Goal: Information Seeking & Learning: Learn about a topic

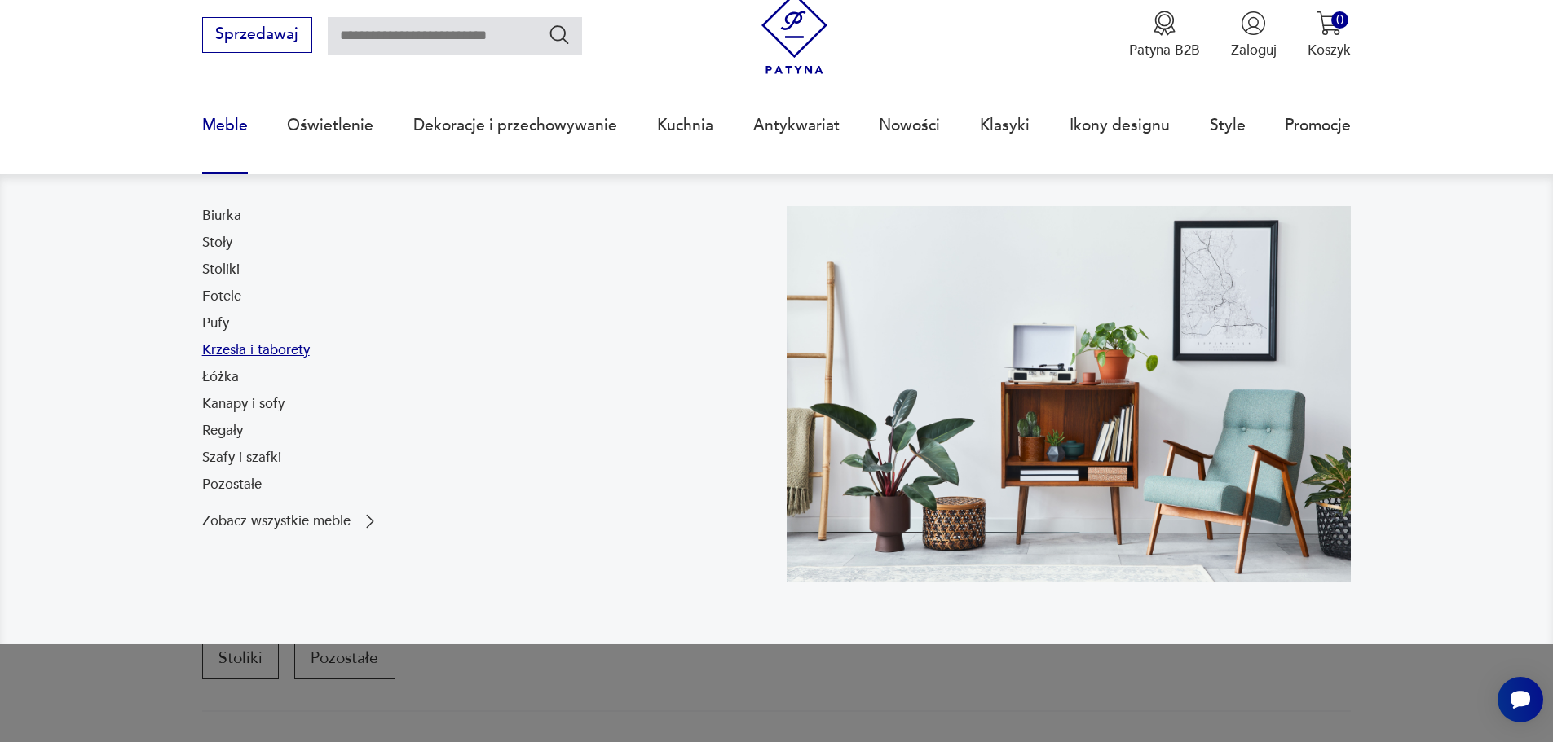
click at [237, 345] on link "Krzesła i taborety" at bounding box center [256, 351] width 108 height 20
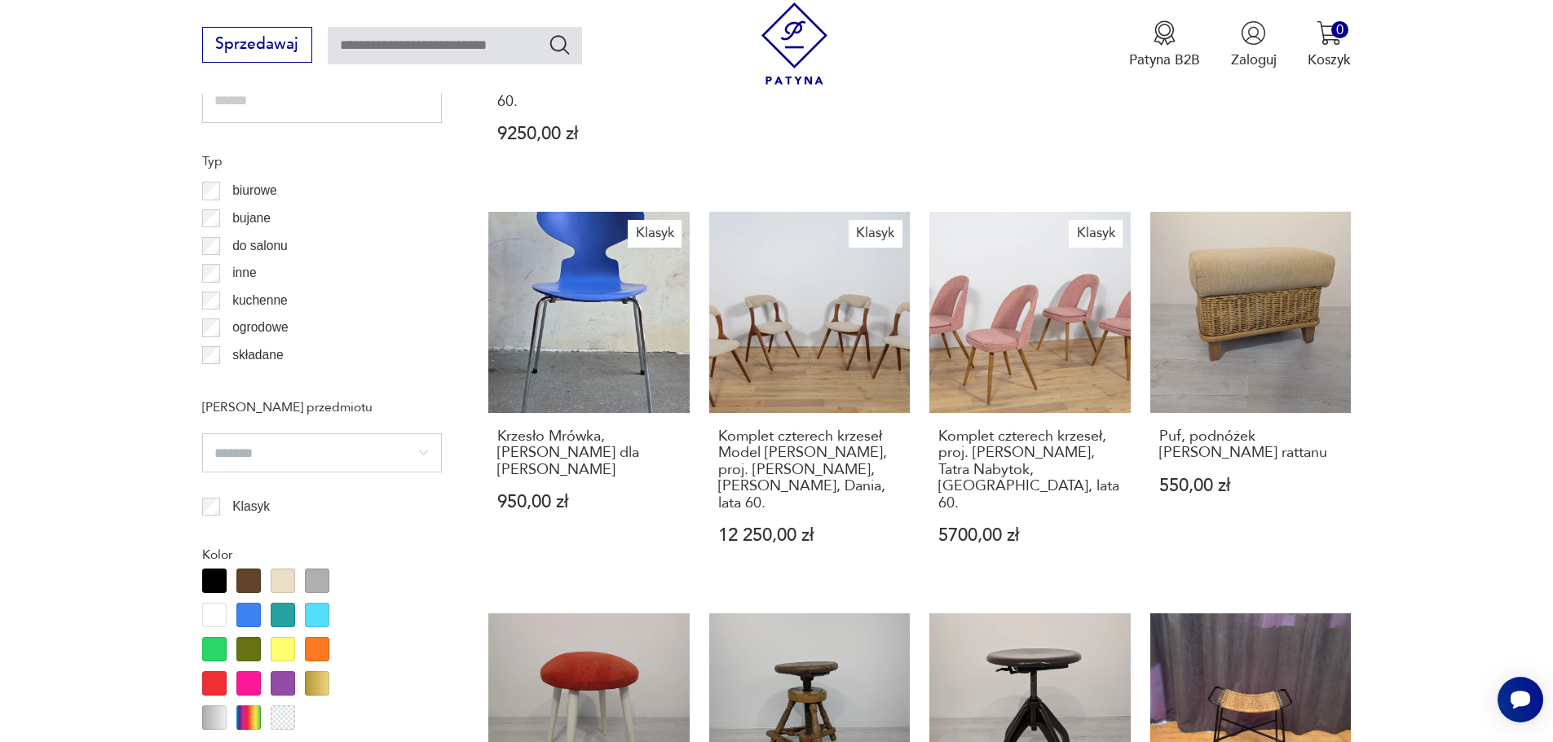
scroll to position [1358, 0]
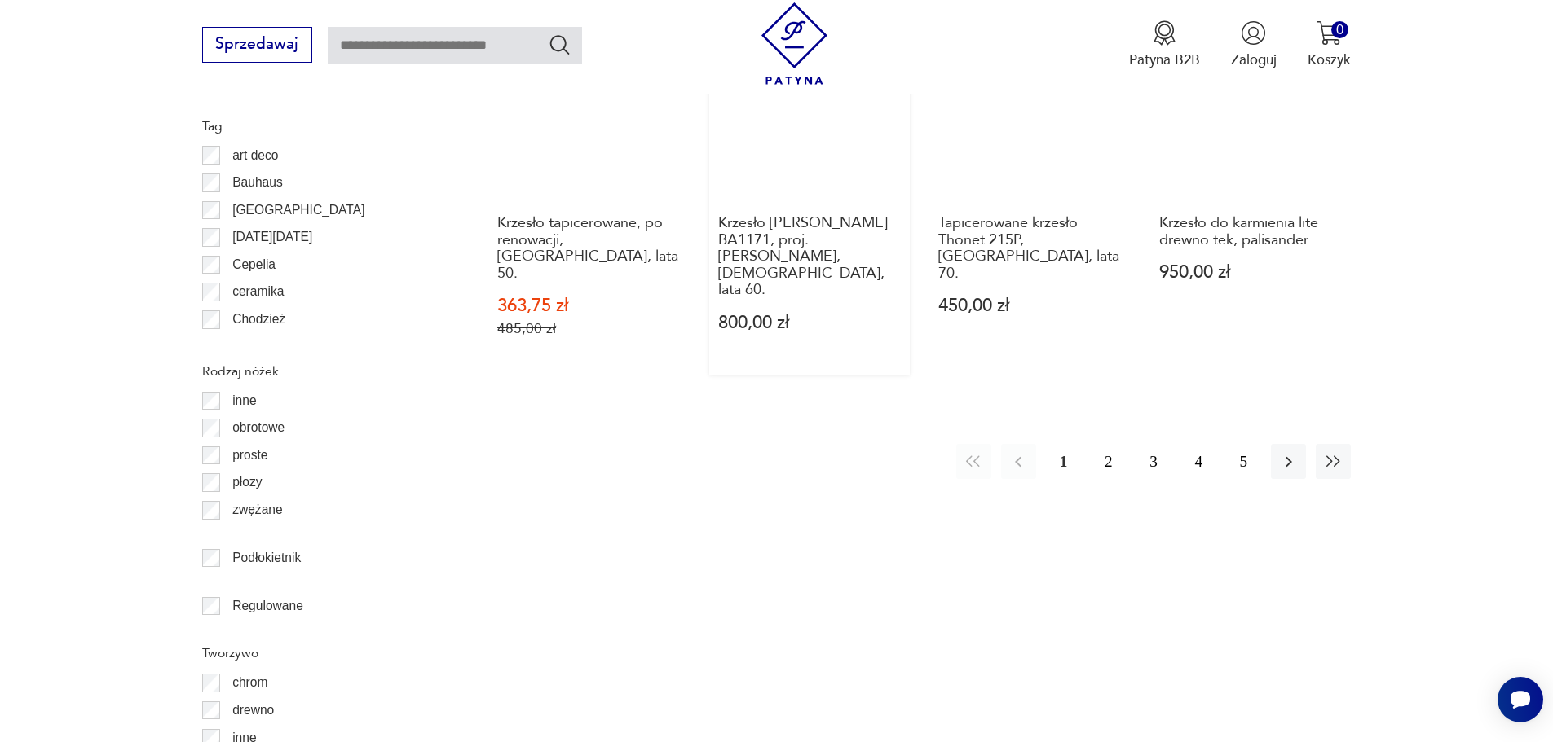
scroll to position [2091, 0]
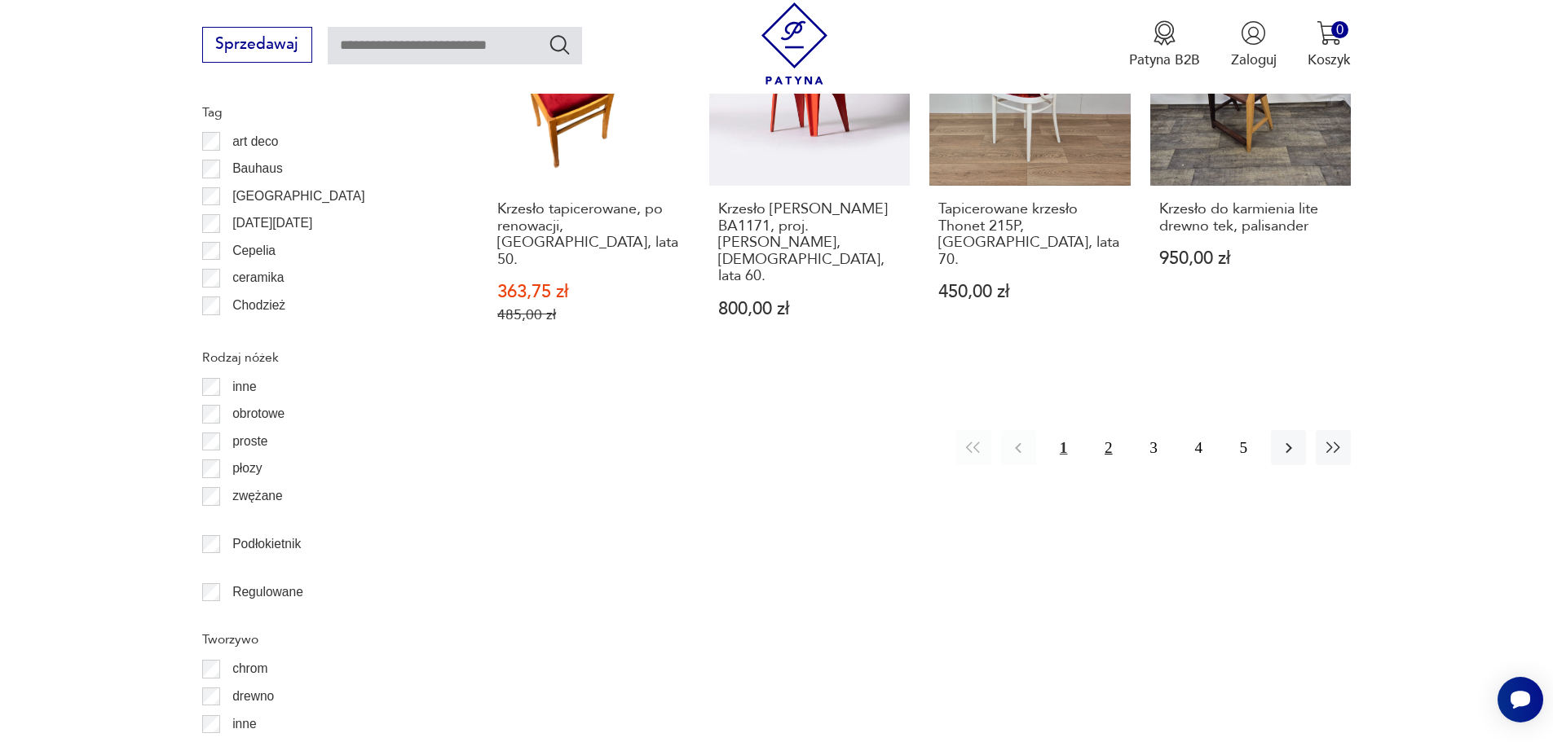
click at [1106, 430] on button "2" at bounding box center [1107, 447] width 35 height 35
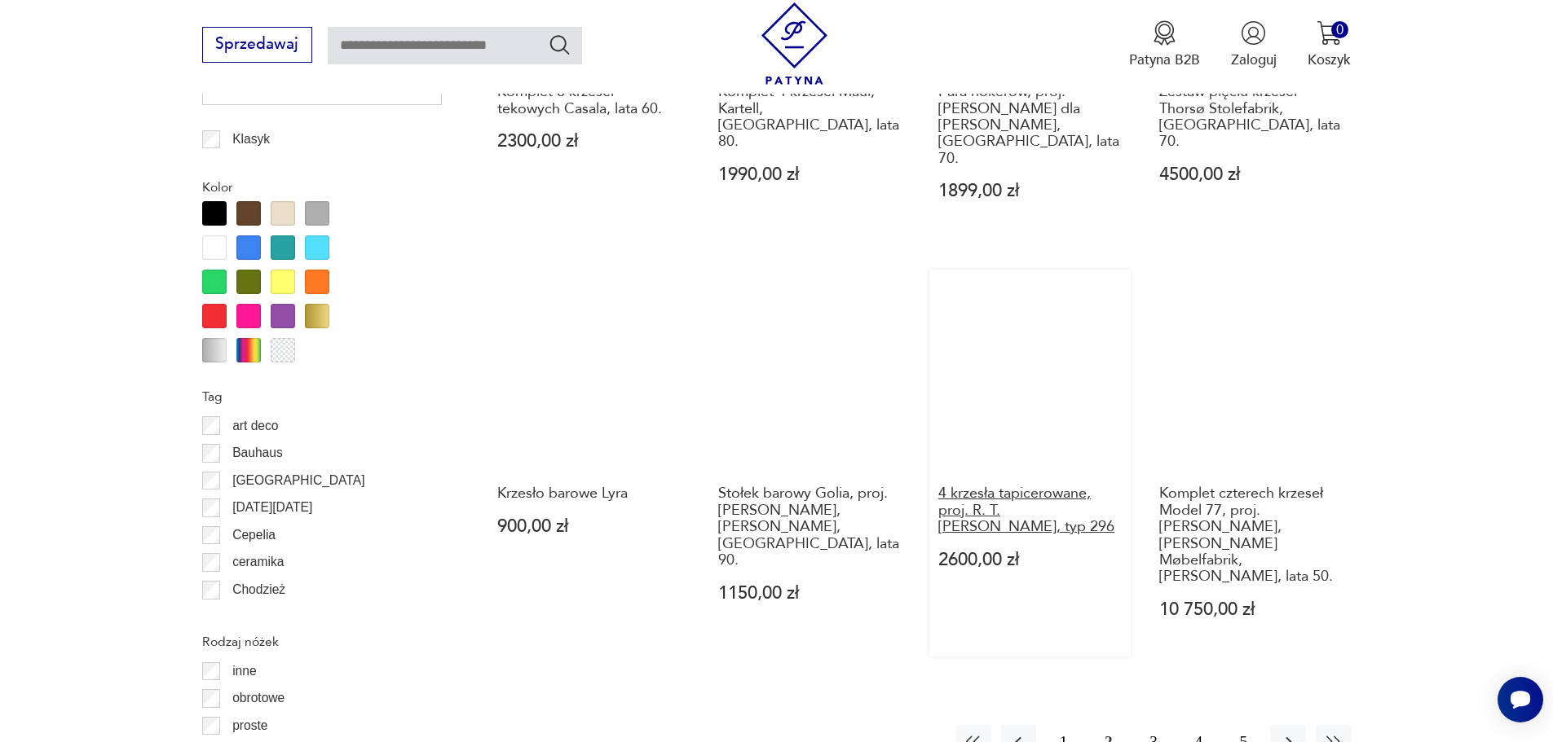
scroll to position [1847, 0]
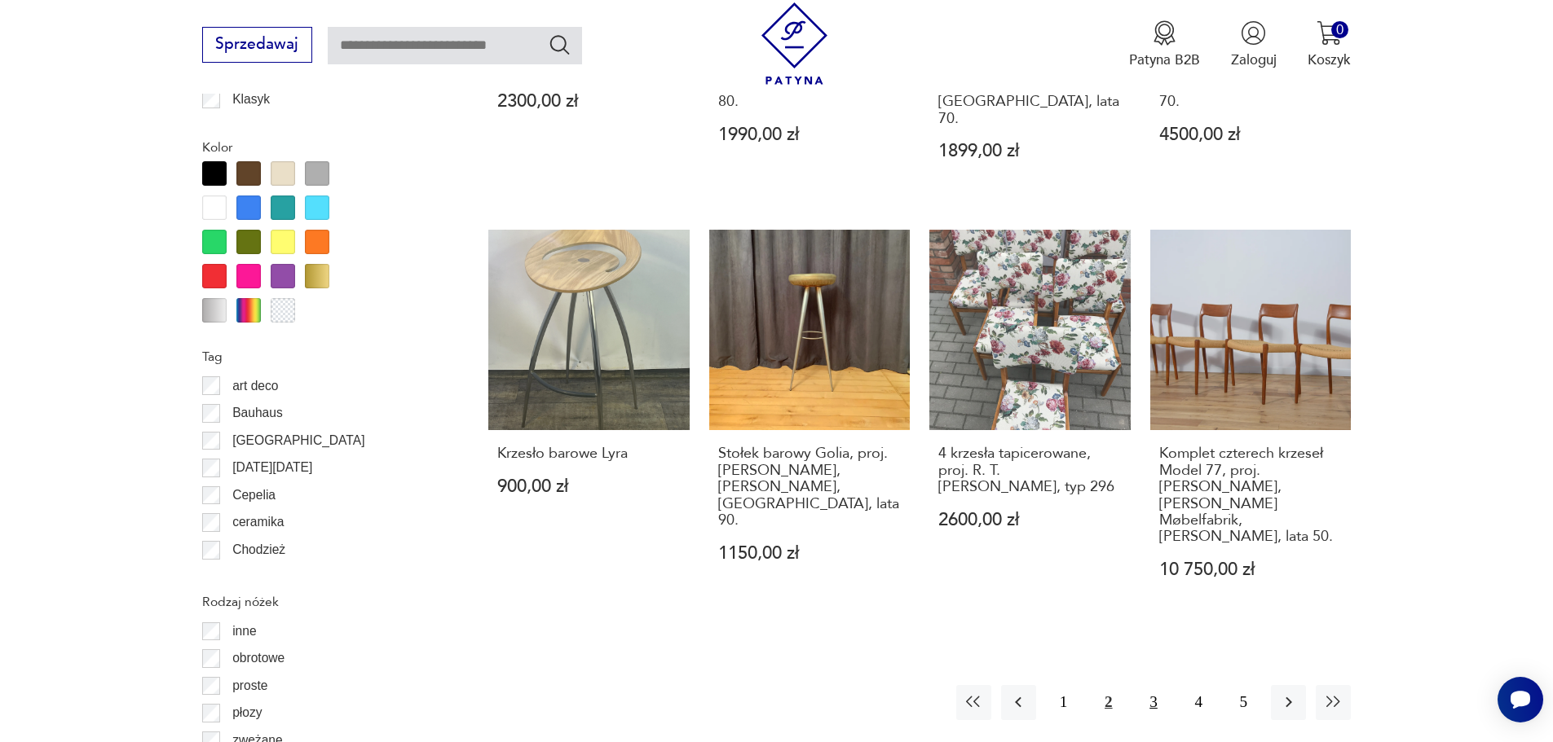
click at [1146, 685] on button "3" at bounding box center [1152, 702] width 35 height 35
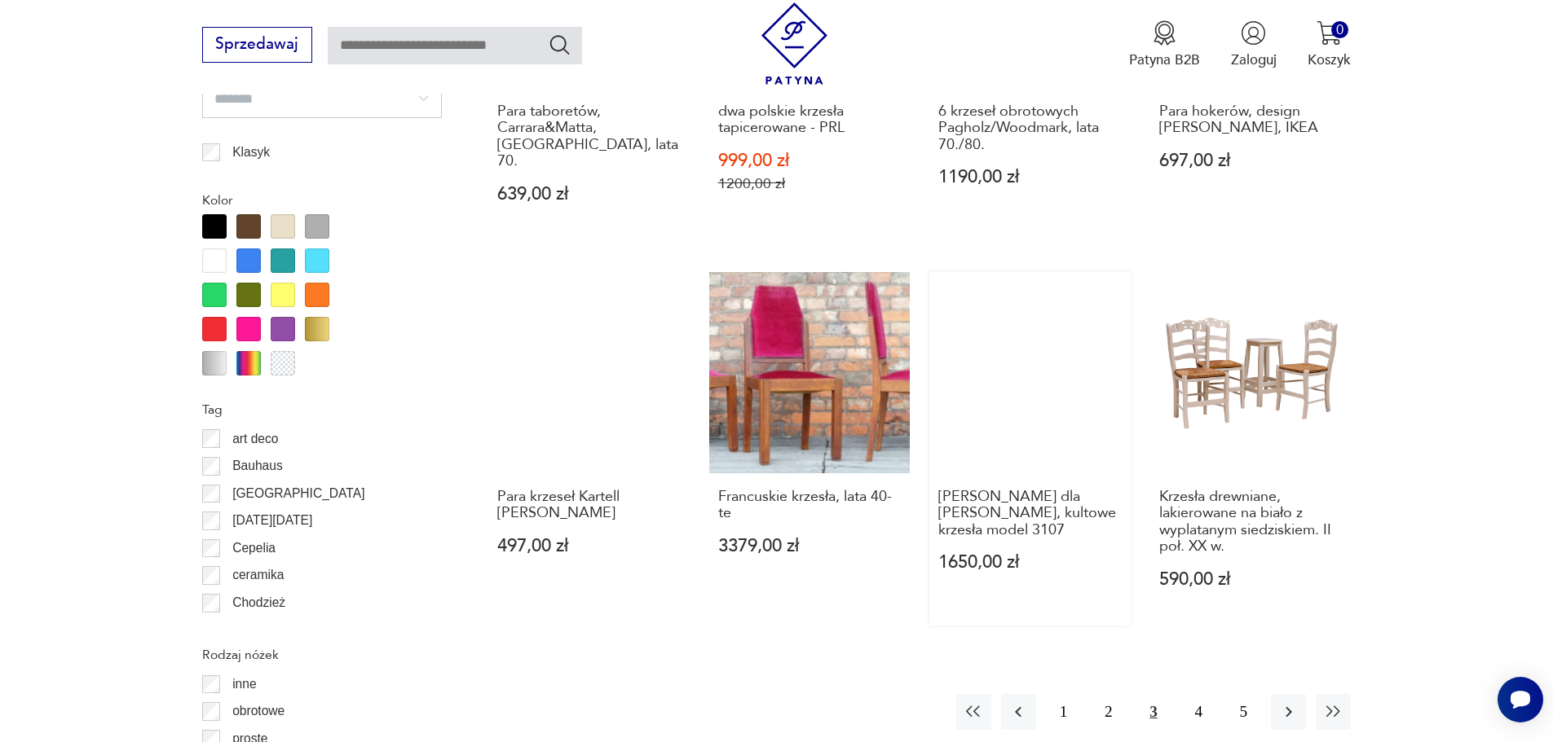
scroll to position [1847, 0]
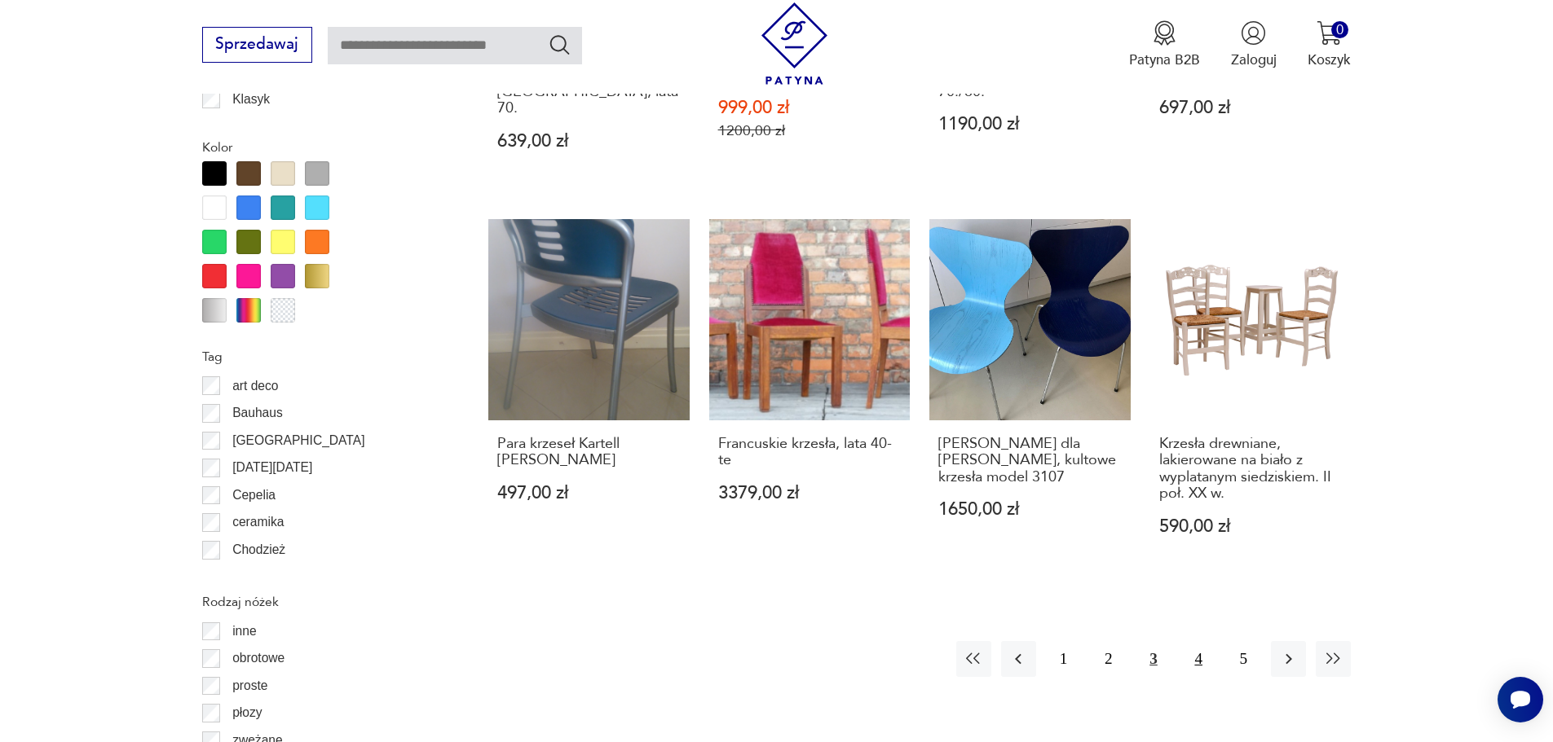
click at [1197, 641] on button "4" at bounding box center [1198, 658] width 35 height 35
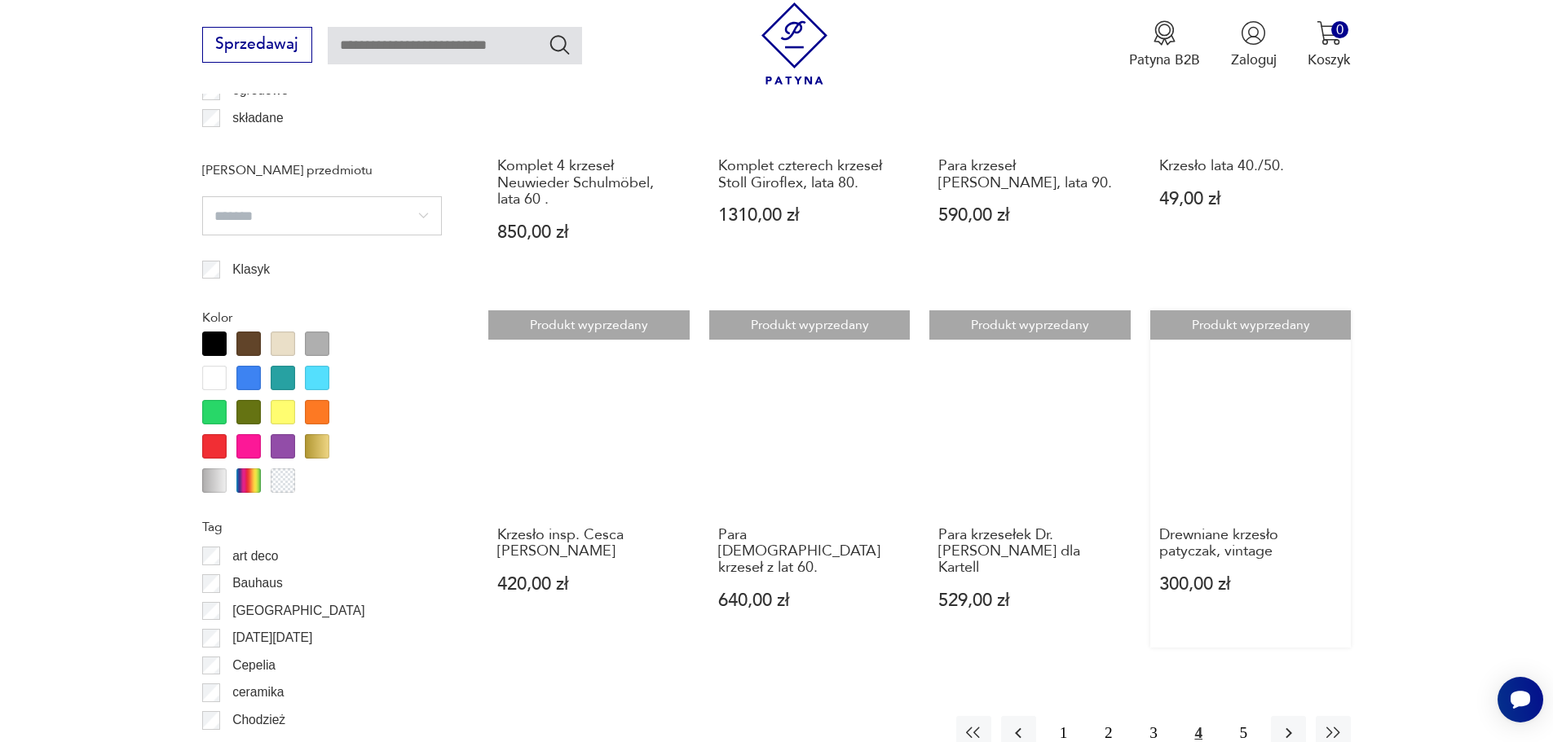
scroll to position [1847, 0]
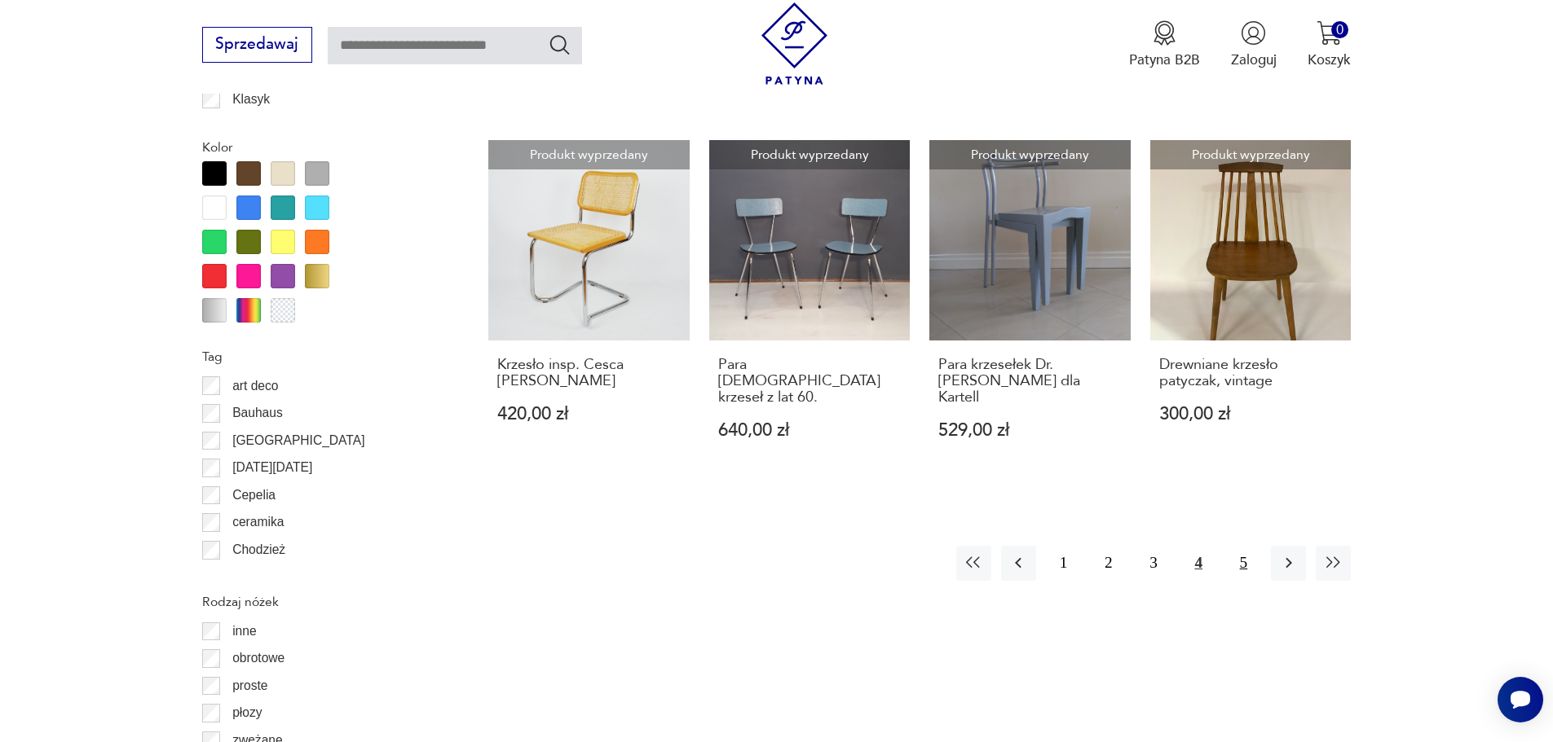
click at [1242, 546] on button "5" at bounding box center [1243, 563] width 35 height 35
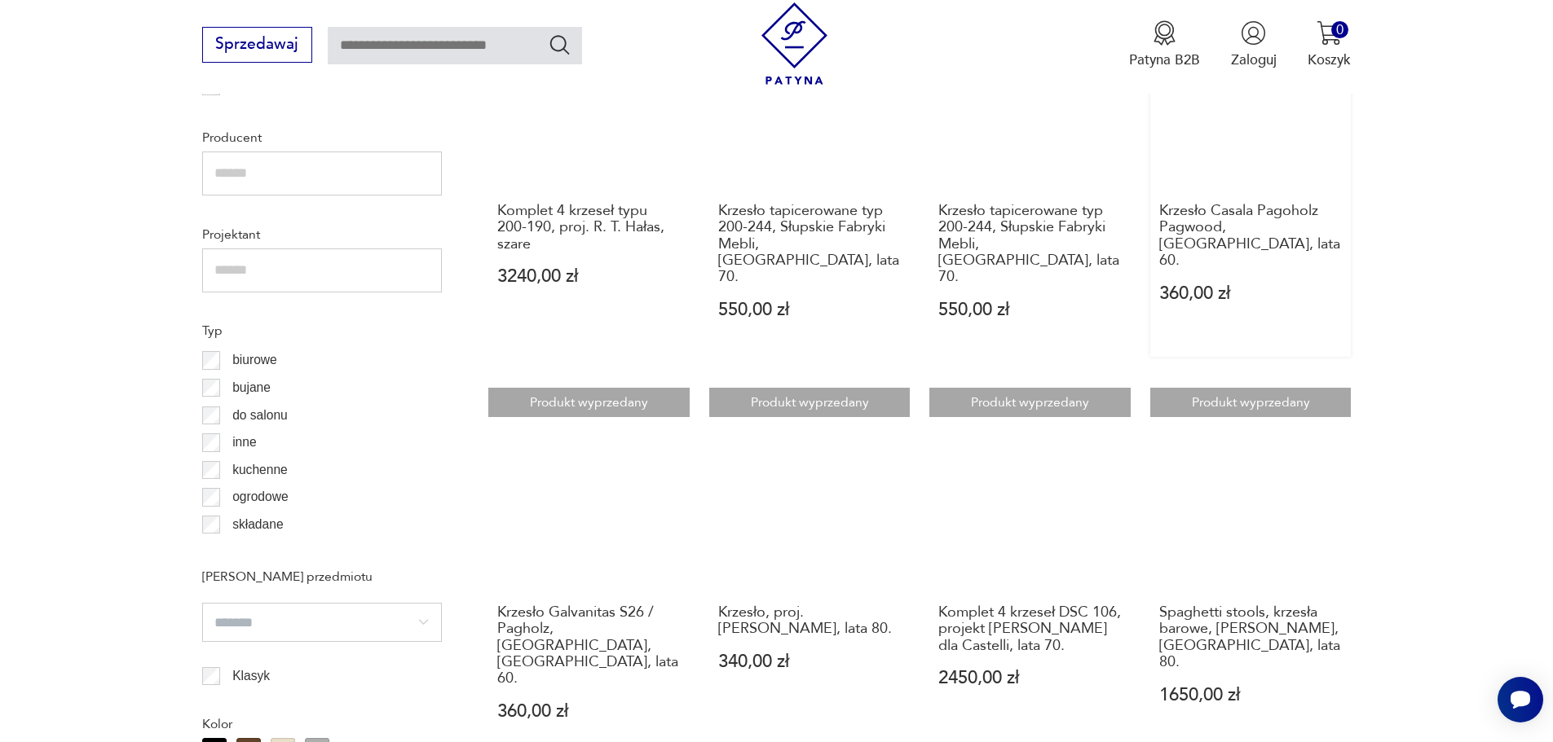
scroll to position [1276, 0]
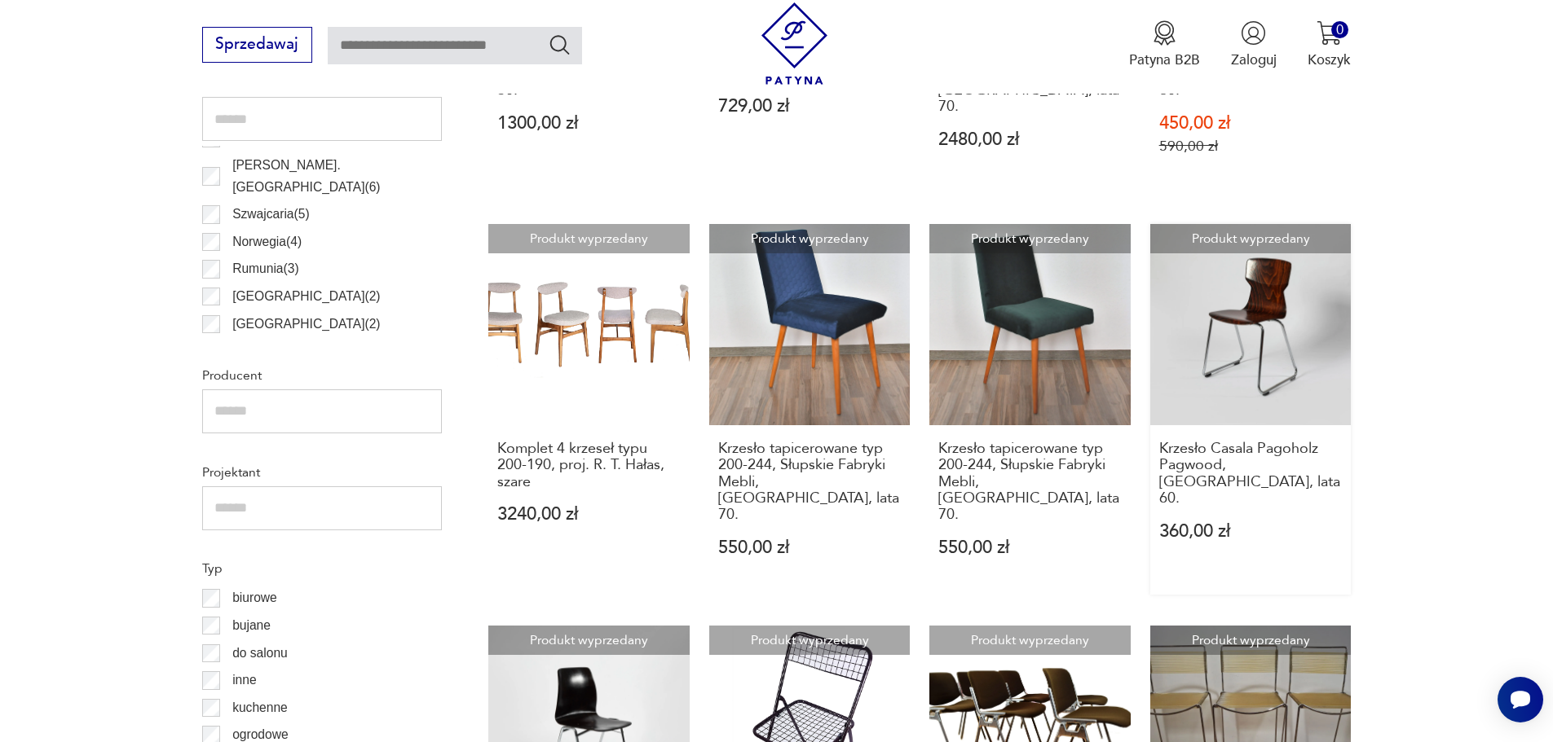
click at [1286, 317] on link "Produkt wyprzedany Krzesło [GEOGRAPHIC_DATA], [GEOGRAPHIC_DATA], lata 60. 360,0…" at bounding box center [1250, 409] width 201 height 371
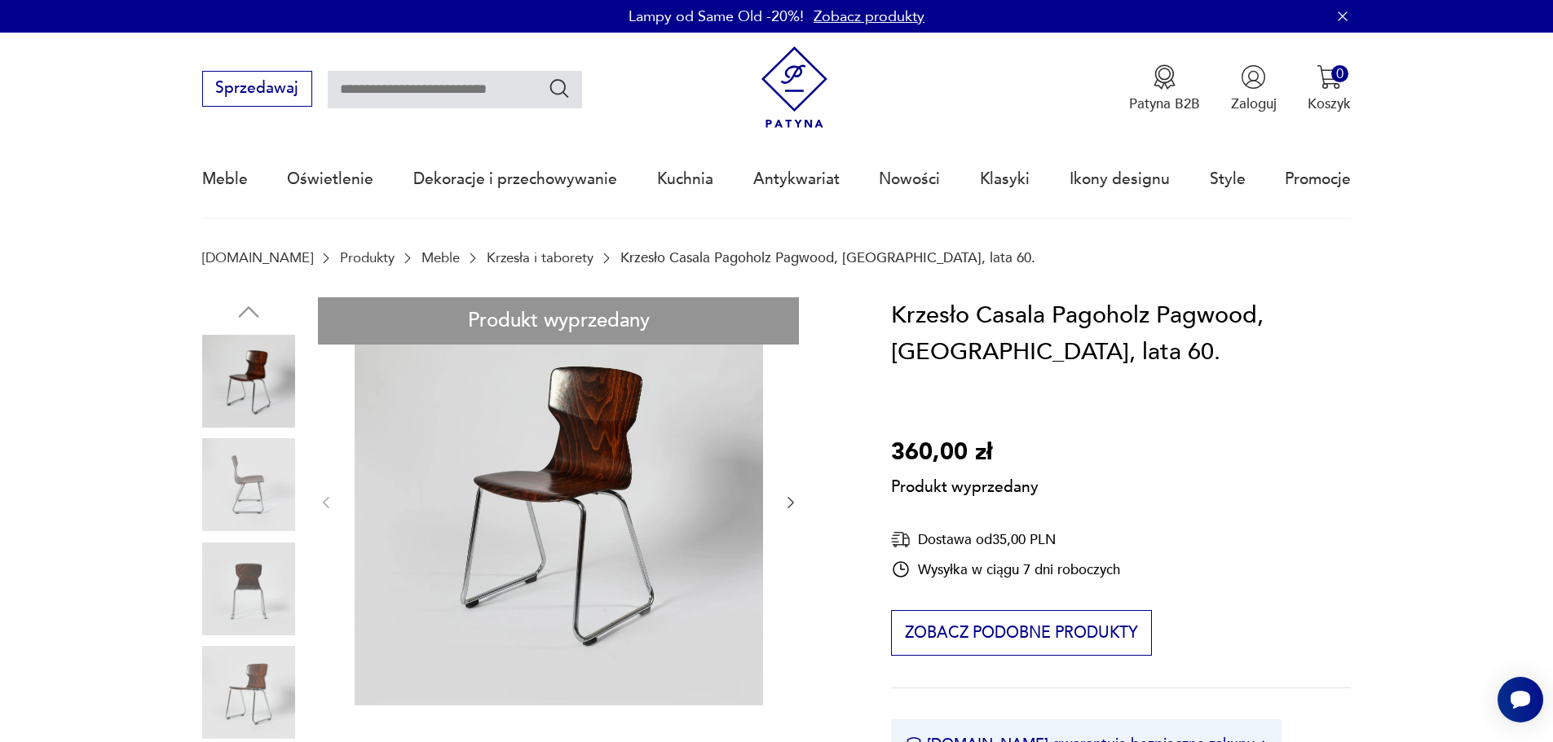
drag, startPoint x: 255, startPoint y: 580, endPoint x: 266, endPoint y: 595, distance: 18.1
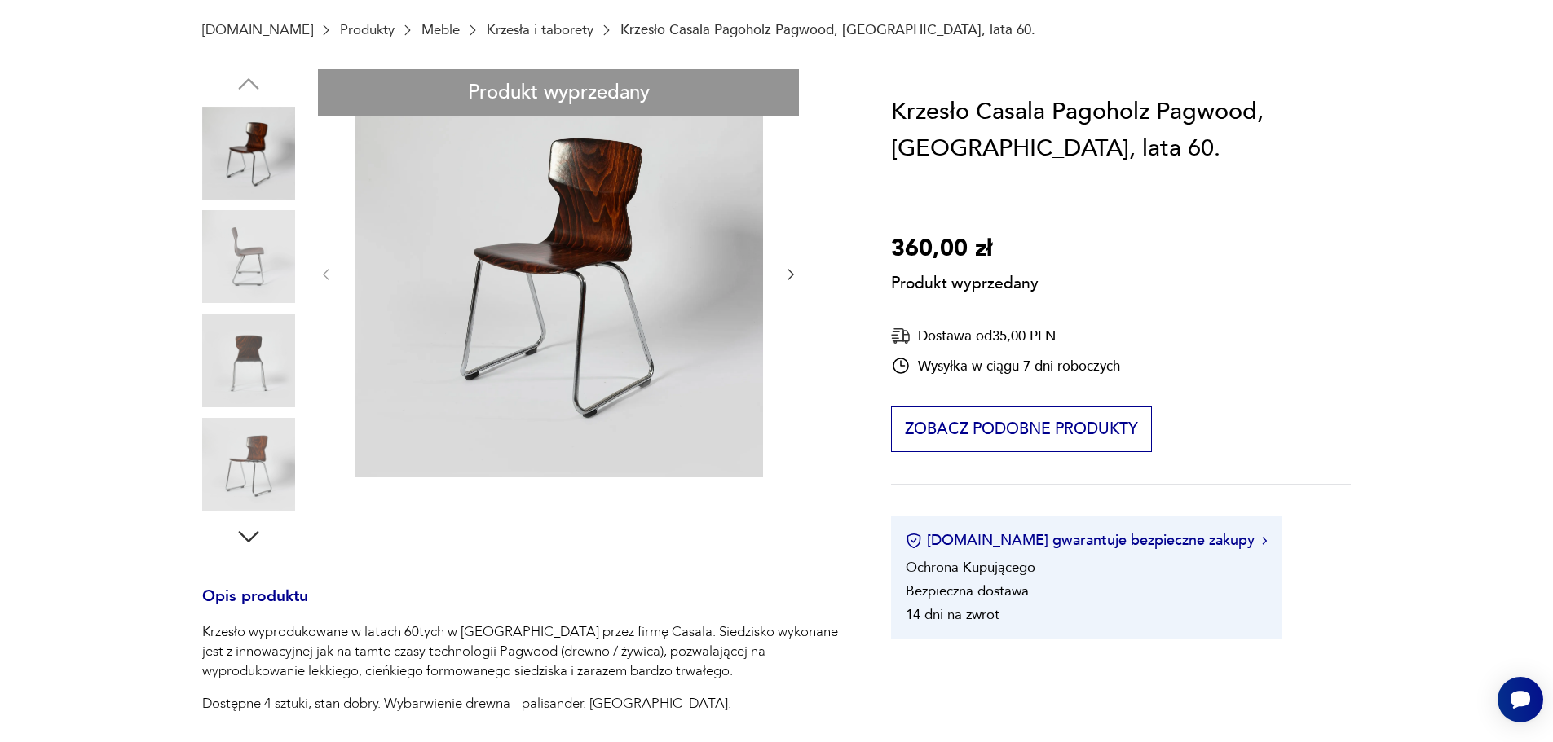
scroll to position [245, 0]
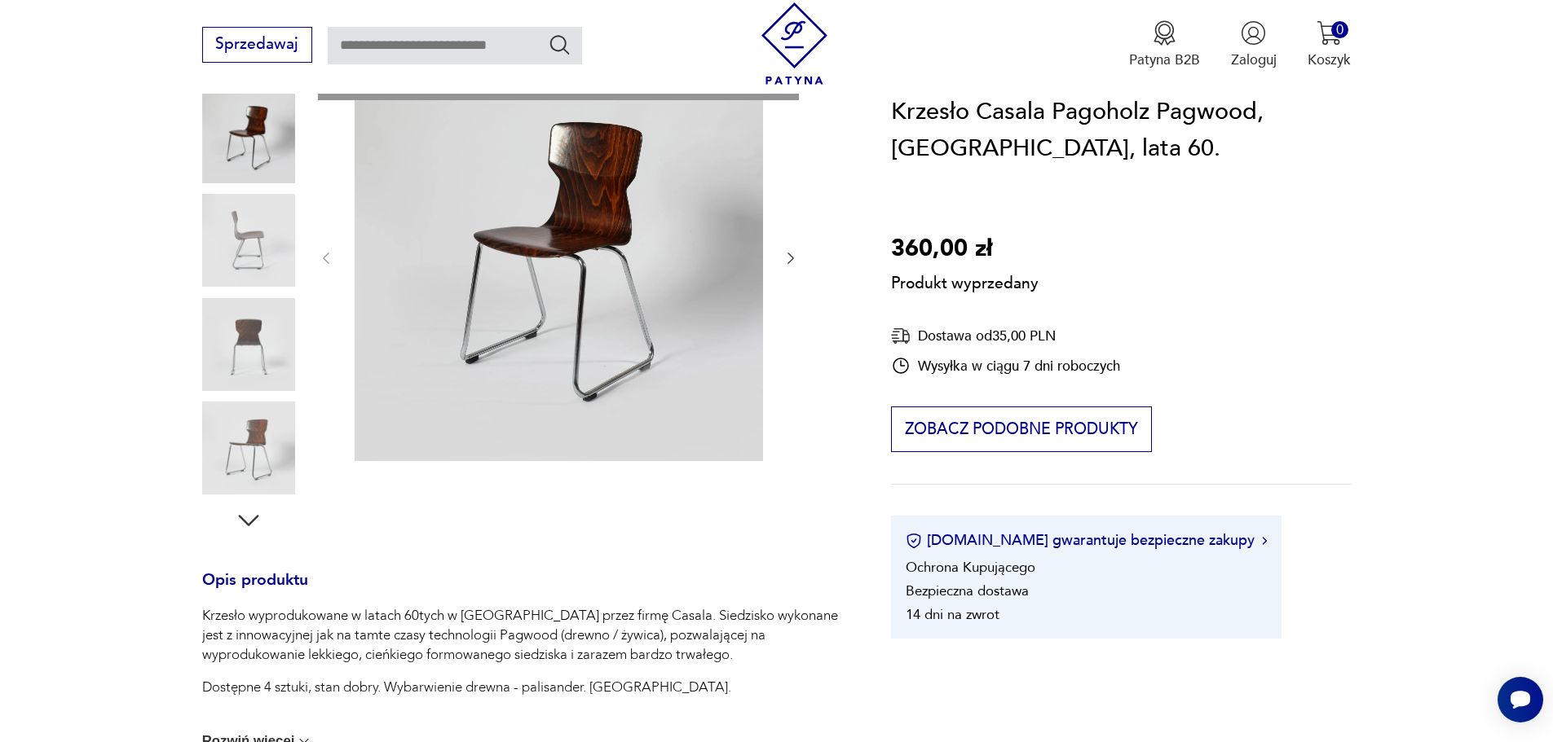
click at [250, 523] on div "Produkt wyprzedany Opis produktu Krzesło wyprodukowane w latach 60tych w [GEOGR…" at bounding box center [523, 615] width 642 height 1124
click at [253, 348] on div "Produkt wyprzedany Opis produktu Krzesło wyprodukowane w latach 60tych w [GEOGR…" at bounding box center [523, 615] width 642 height 1124
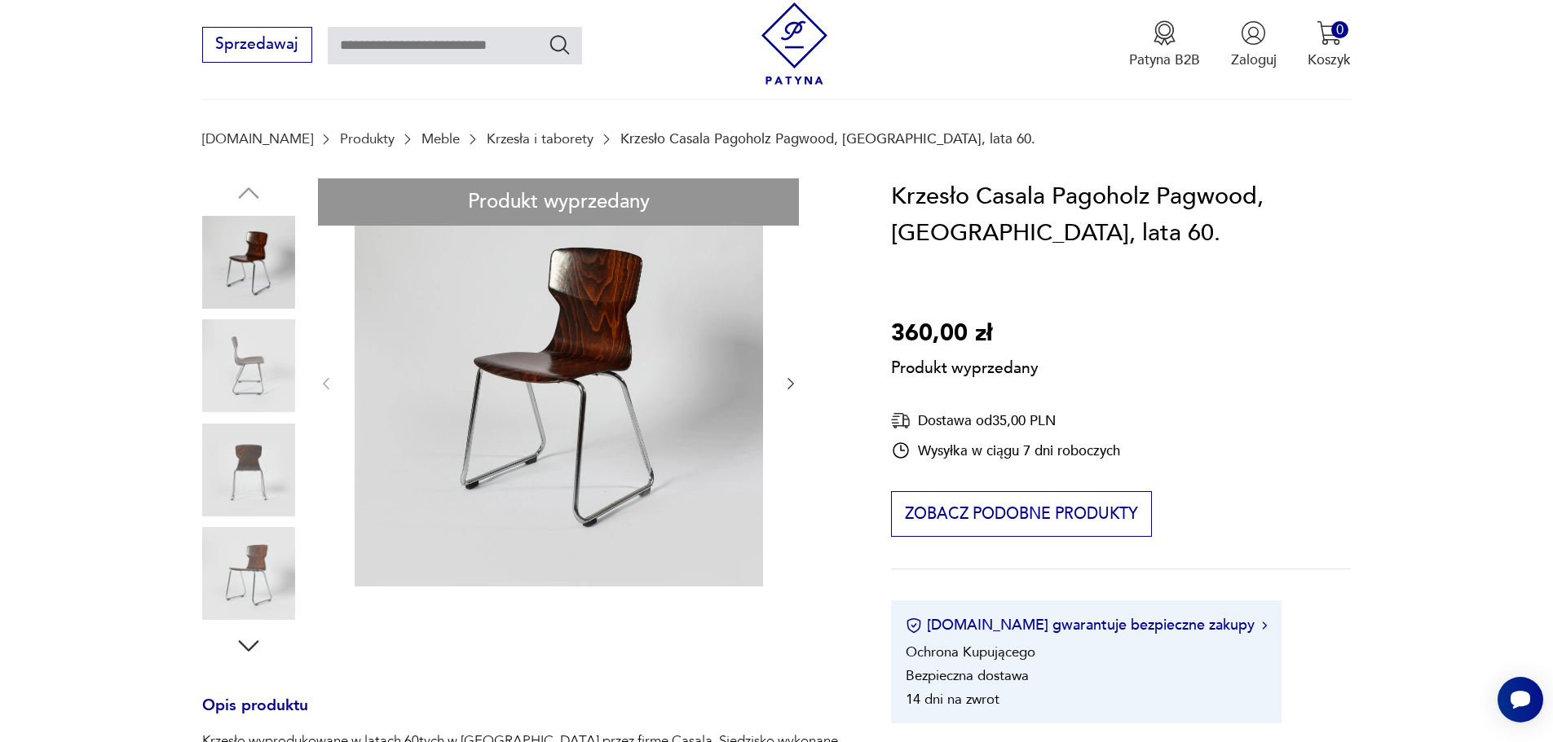
scroll to position [82, 0]
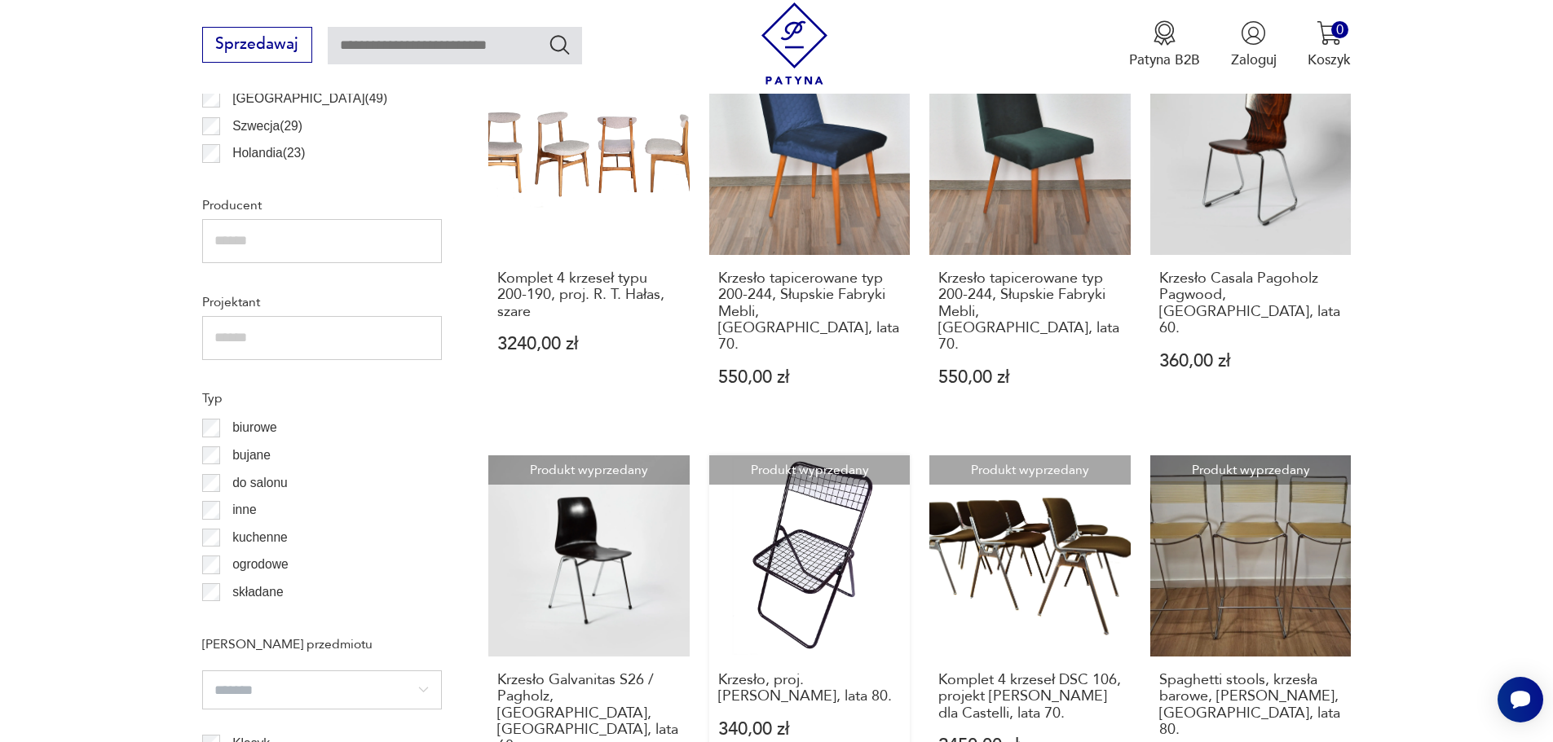
scroll to position [1193, 0]
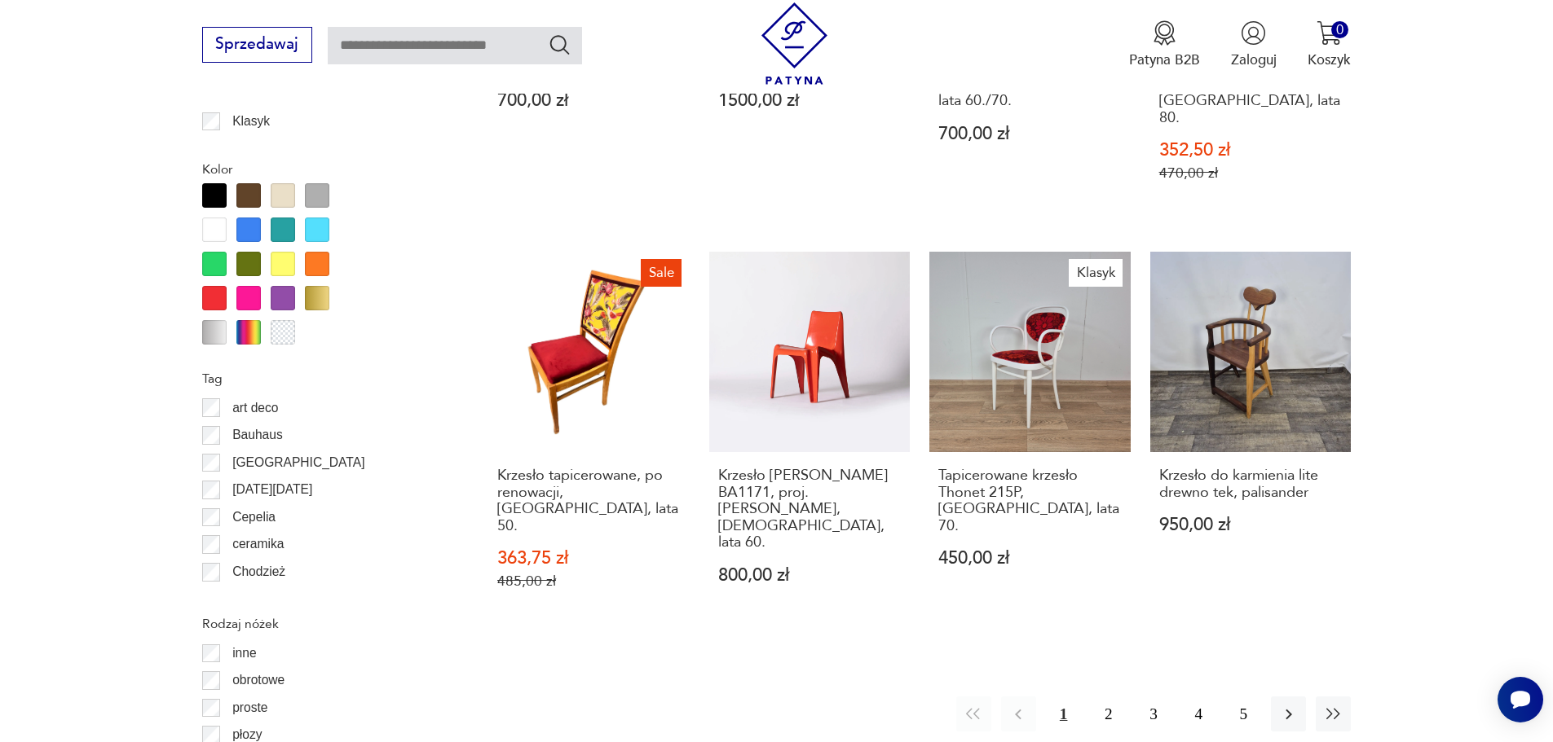
scroll to position [2010, 0]
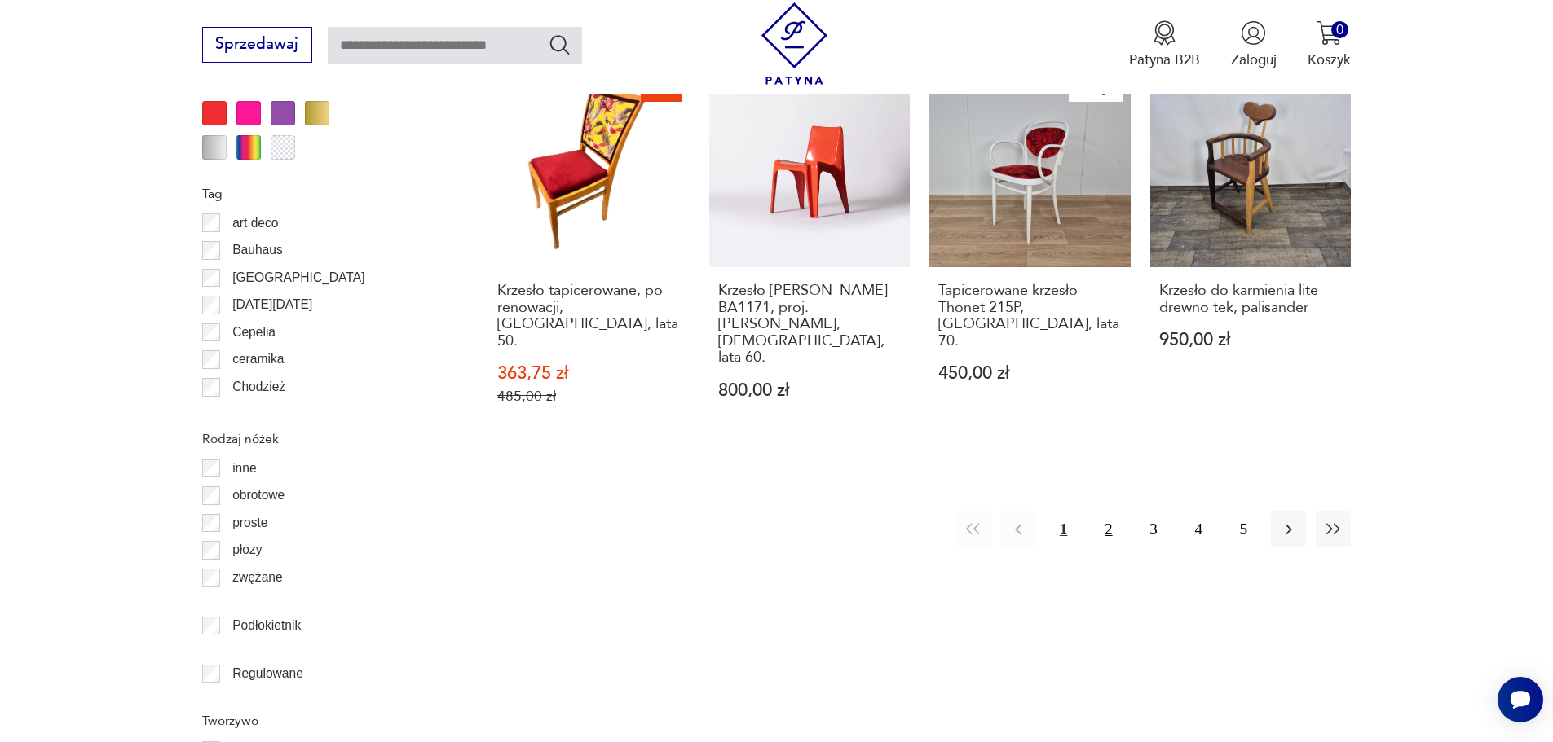
click at [1112, 512] on button "2" at bounding box center [1107, 529] width 35 height 35
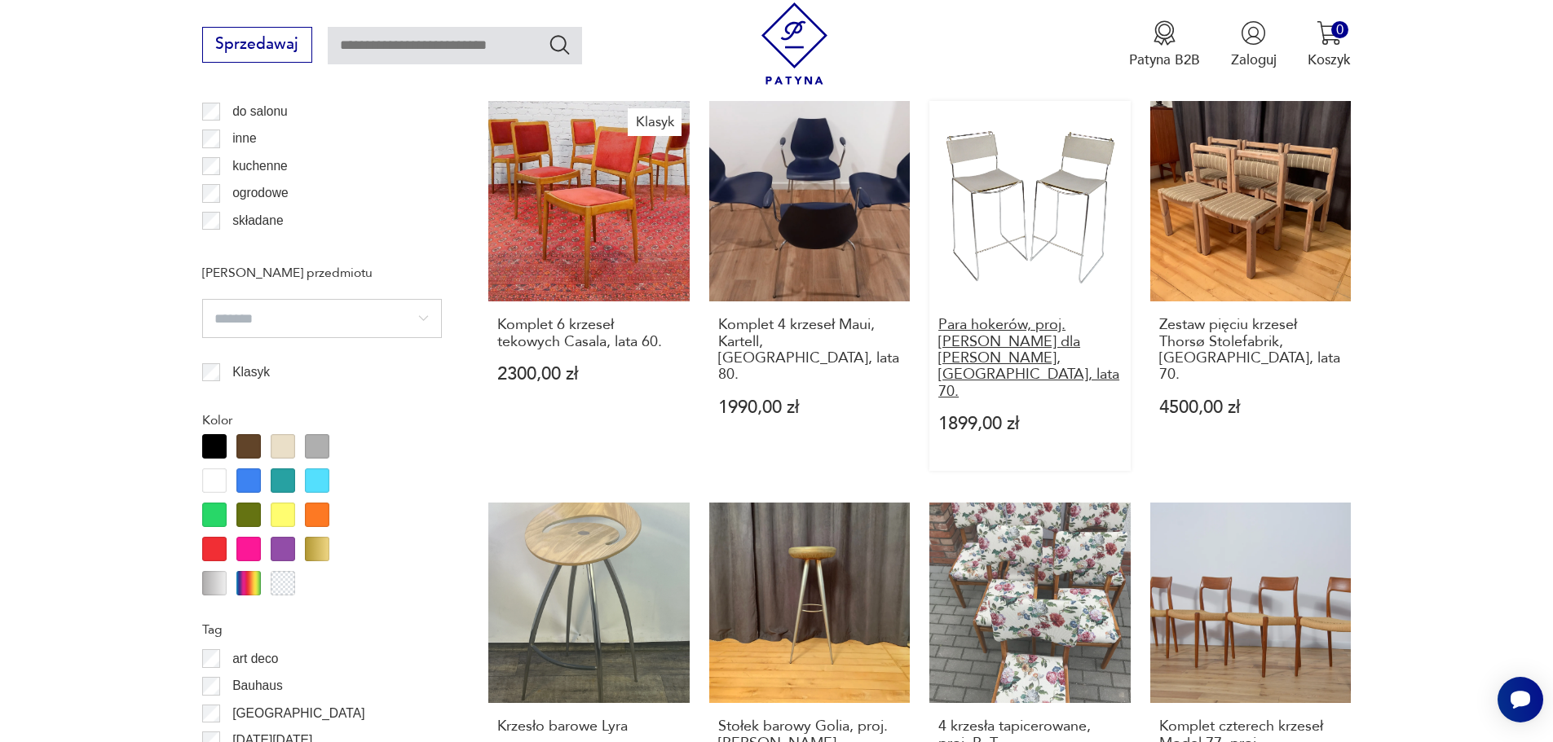
scroll to position [1928, 0]
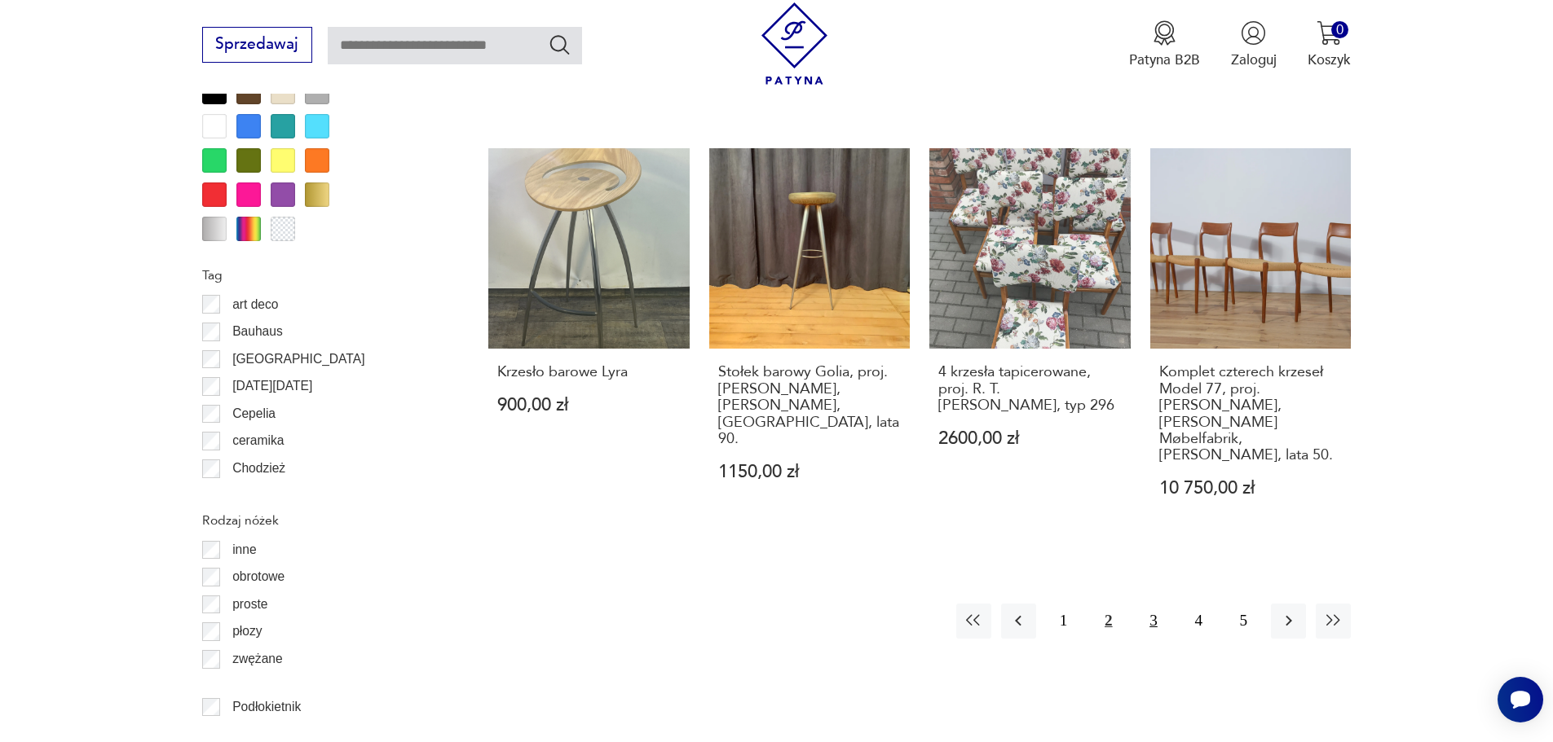
click at [1160, 604] on button "3" at bounding box center [1152, 621] width 35 height 35
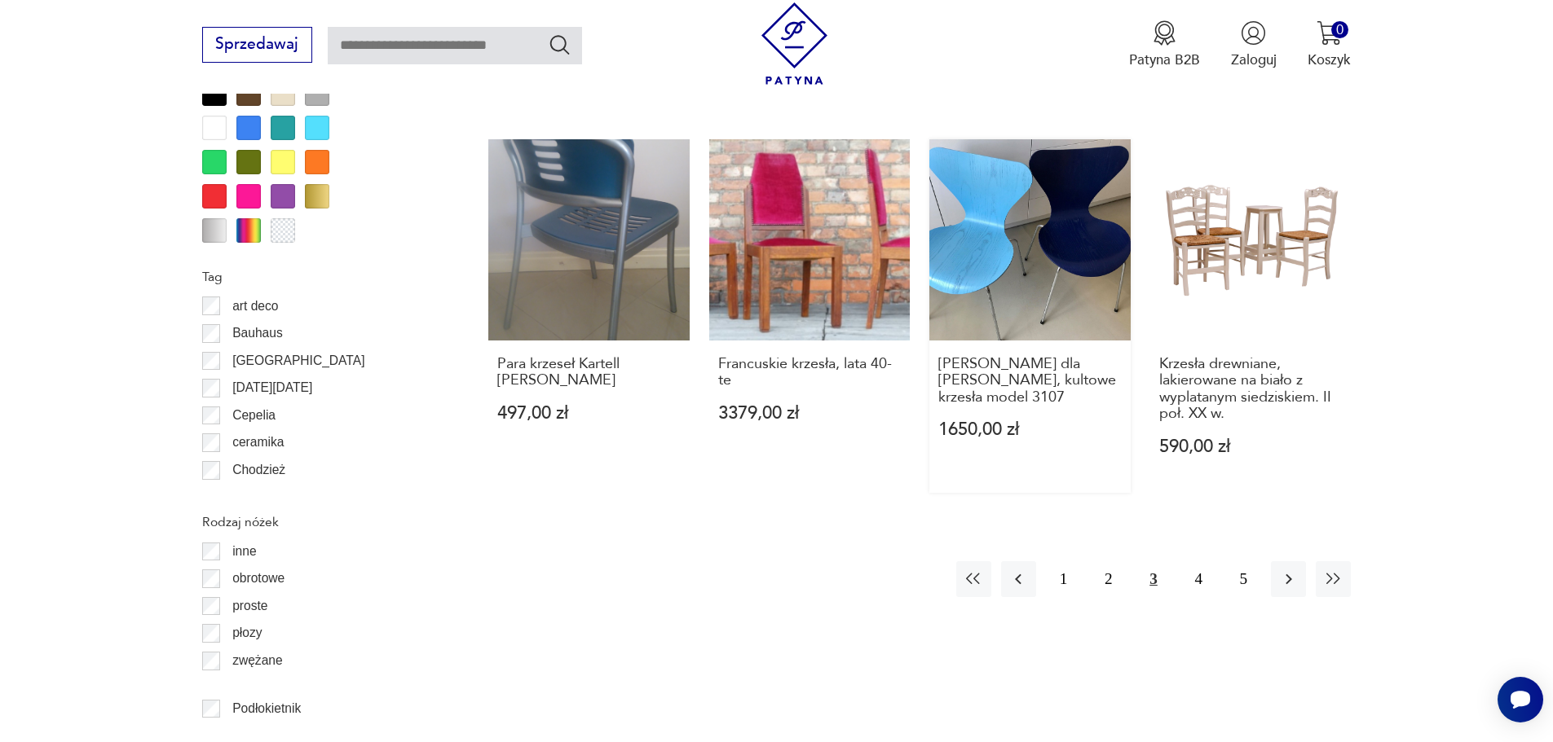
scroll to position [1928, 0]
click at [1203, 560] on button "4" at bounding box center [1198, 577] width 35 height 35
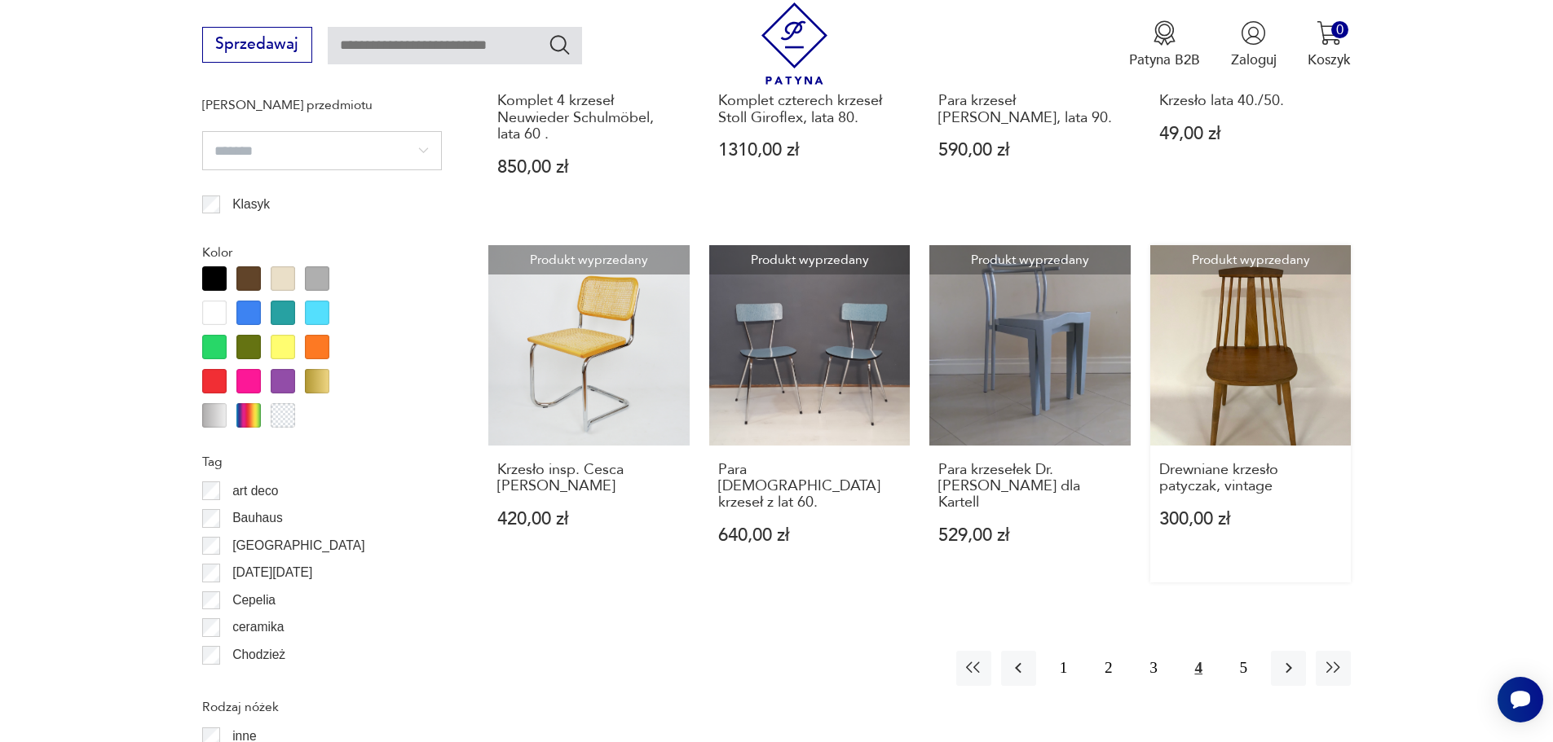
scroll to position [1847, 0]
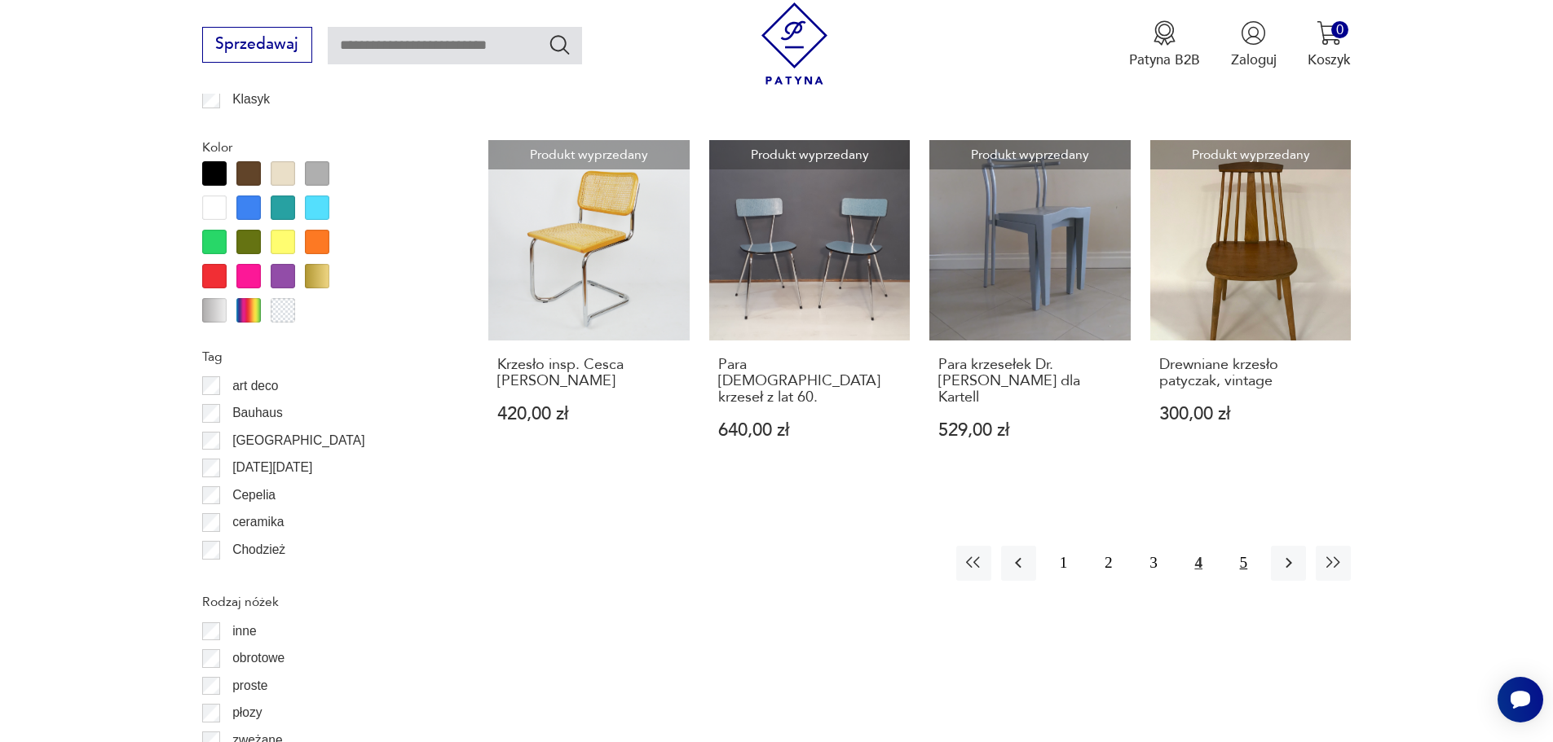
click at [1245, 546] on button "5" at bounding box center [1243, 563] width 35 height 35
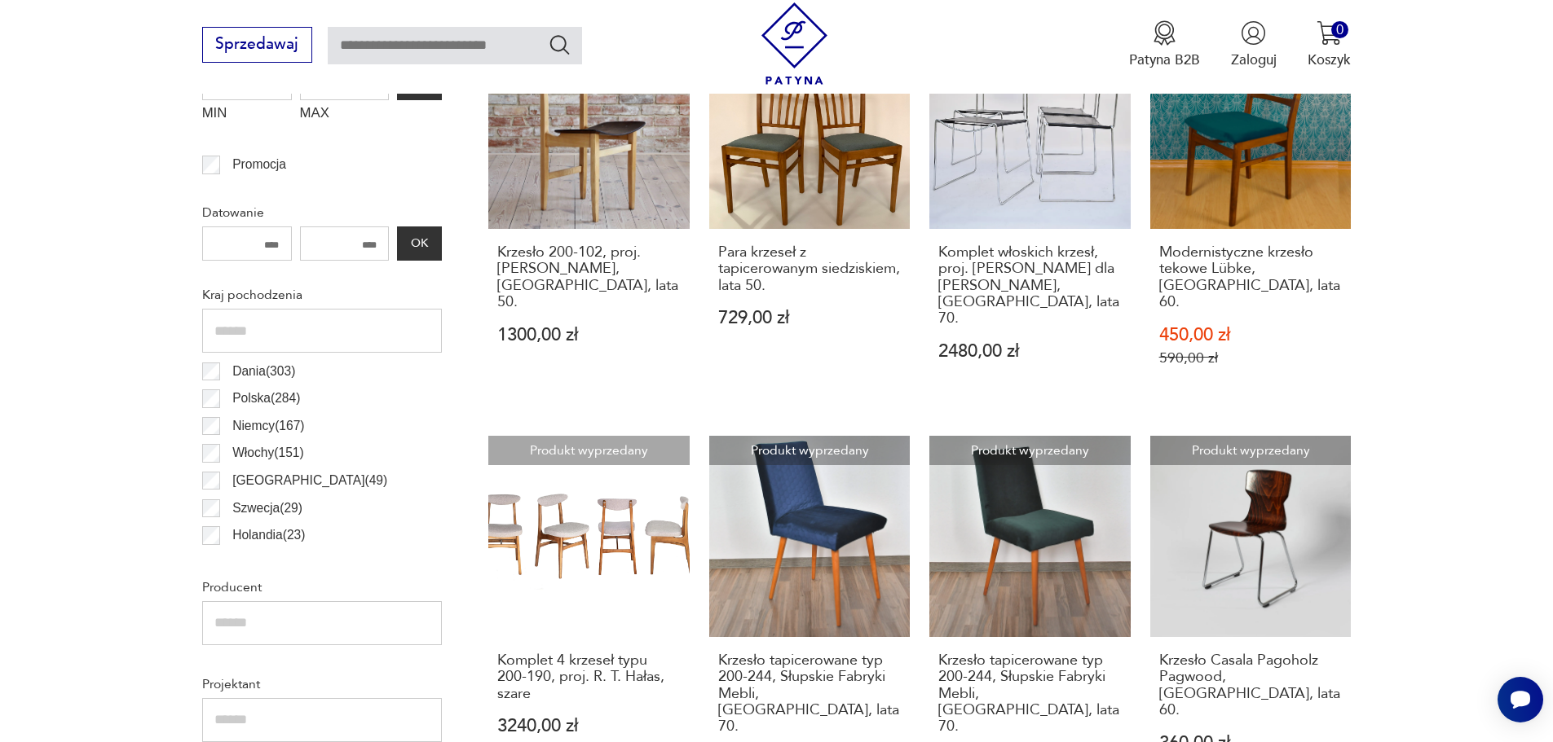
scroll to position [706, 0]
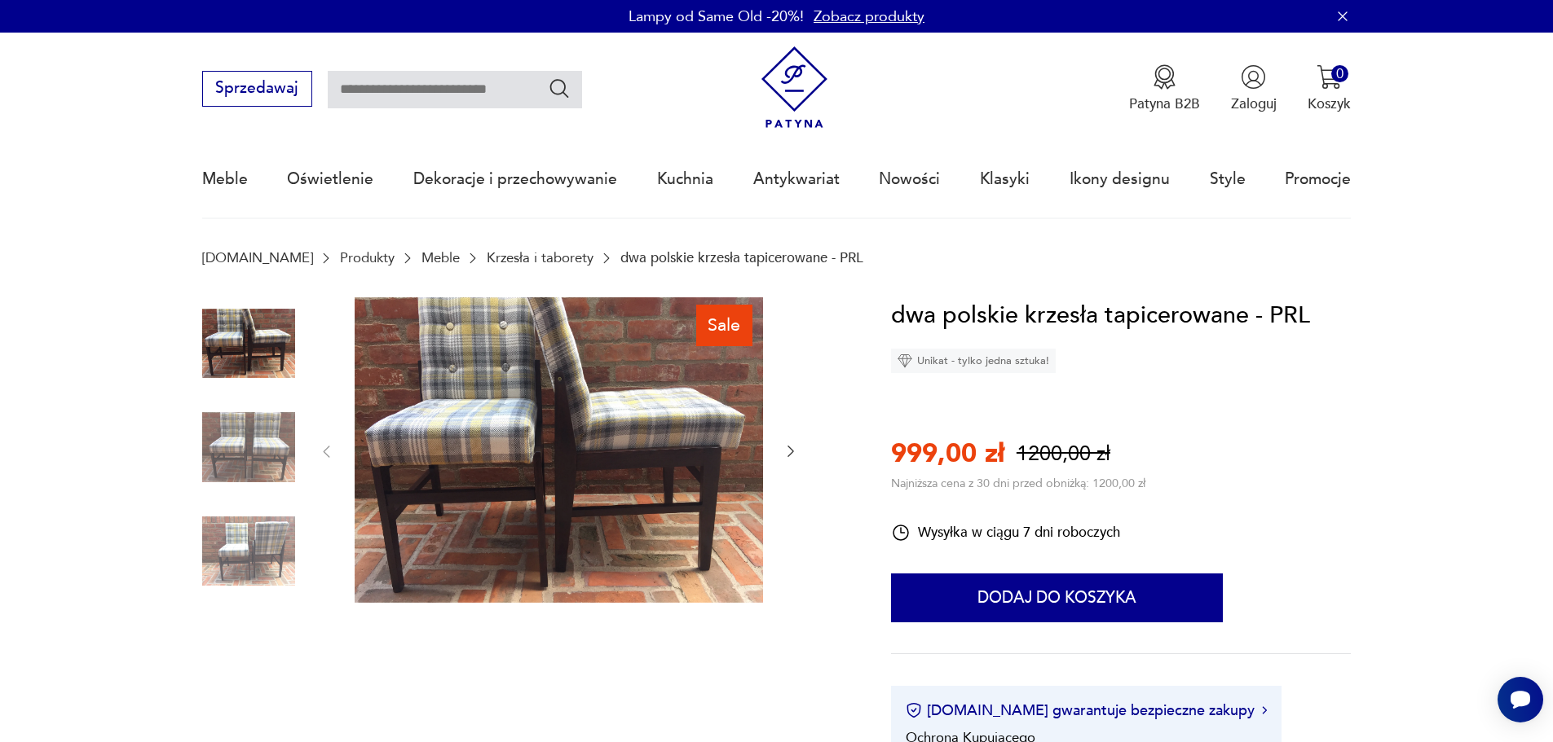
click at [250, 443] on img at bounding box center [248, 447] width 93 height 93
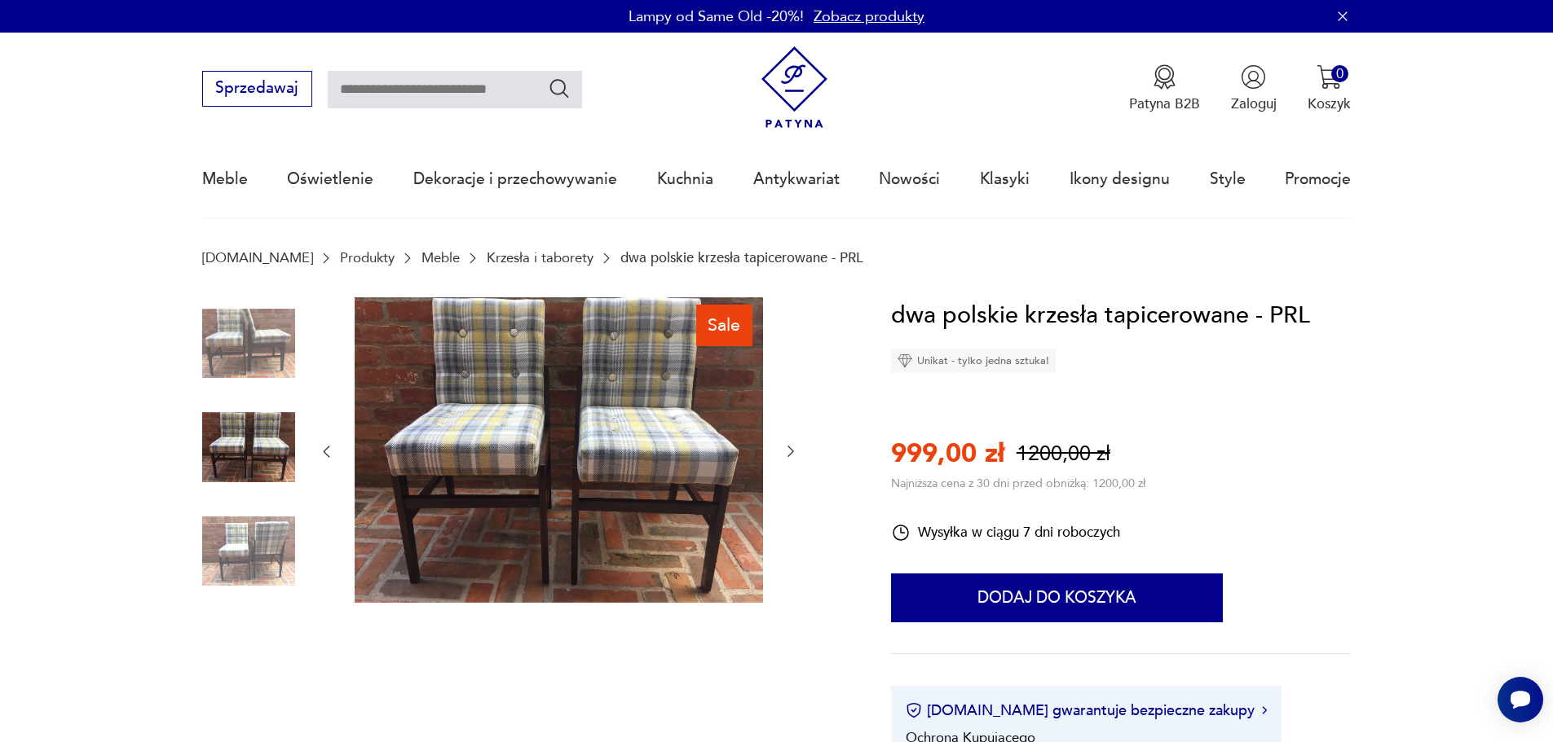
click at [249, 488] on img at bounding box center [248, 447] width 93 height 93
click at [249, 540] on img at bounding box center [248, 551] width 93 height 93
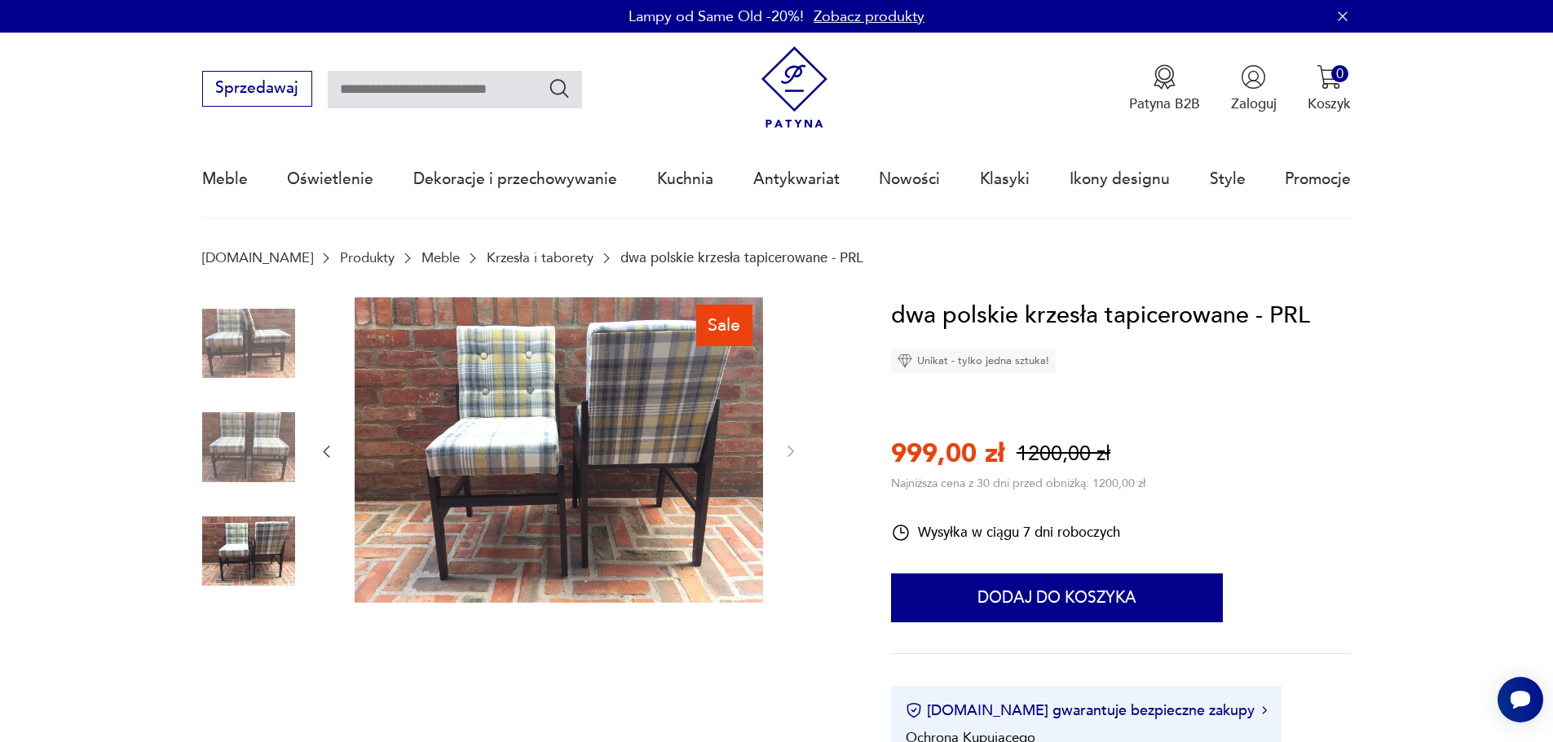
click at [261, 348] on img at bounding box center [248, 343] width 93 height 93
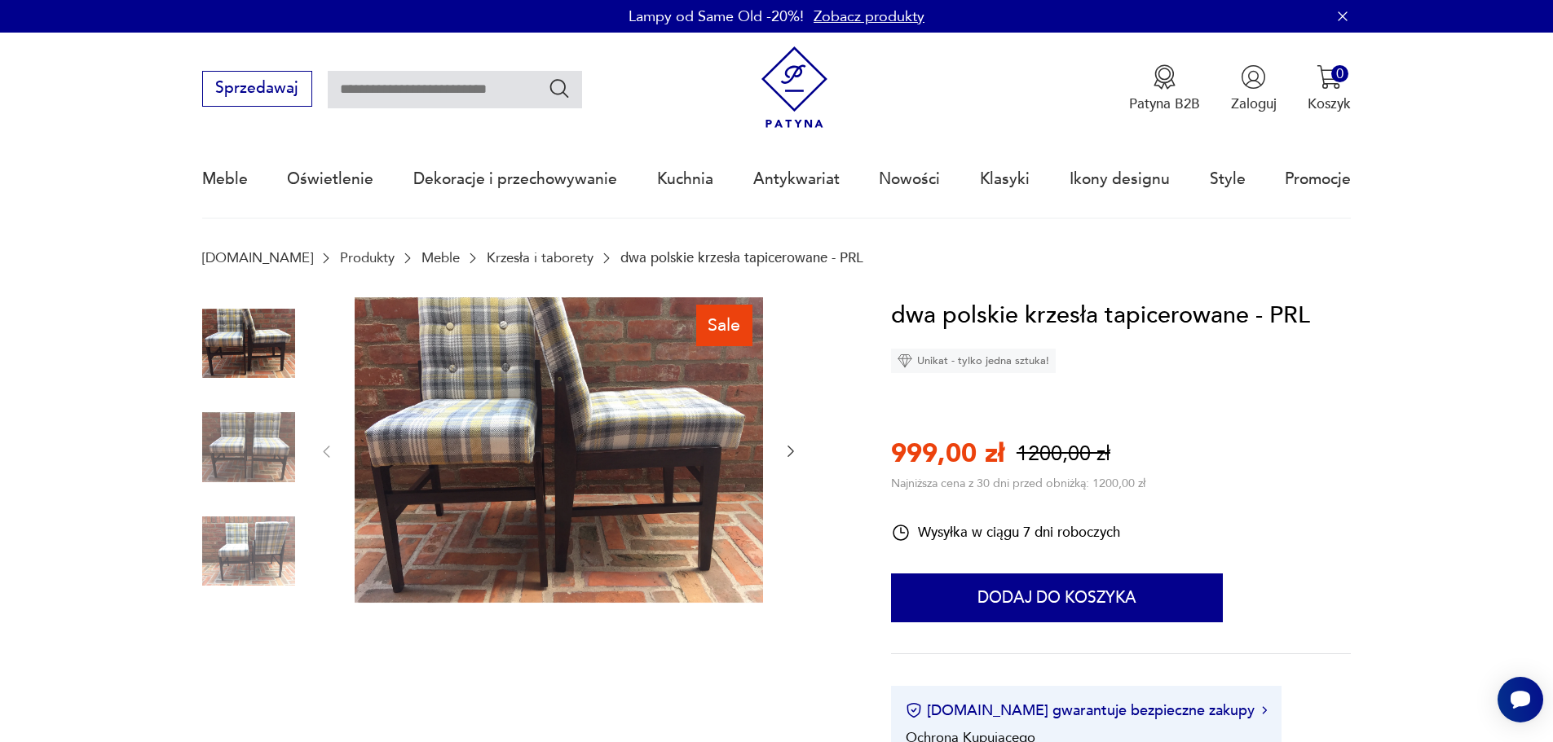
click at [590, 394] on img at bounding box center [559, 450] width 408 height 306
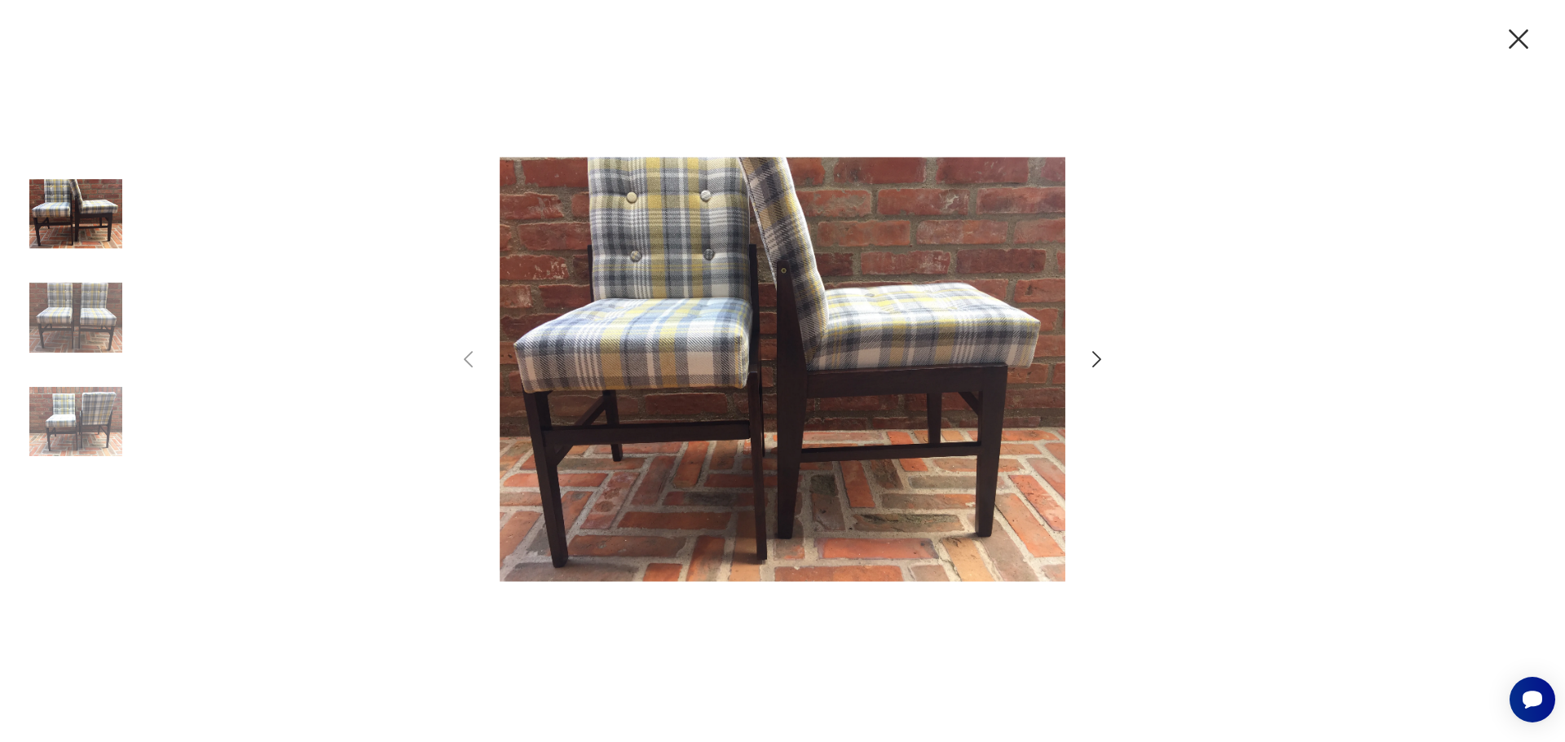
click at [1093, 354] on icon "button" at bounding box center [1097, 360] width 24 height 24
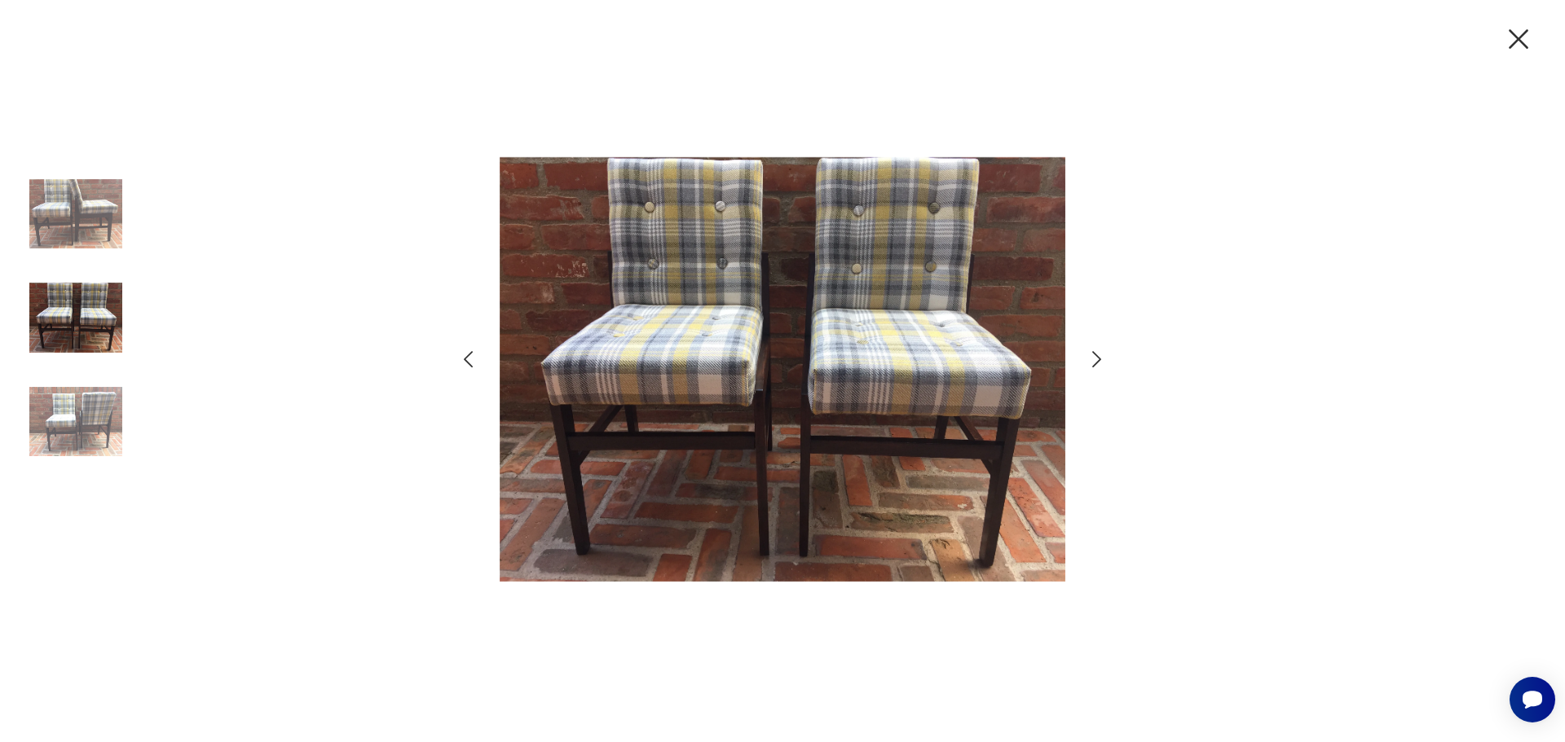
click at [1093, 354] on icon "button" at bounding box center [1097, 360] width 24 height 24
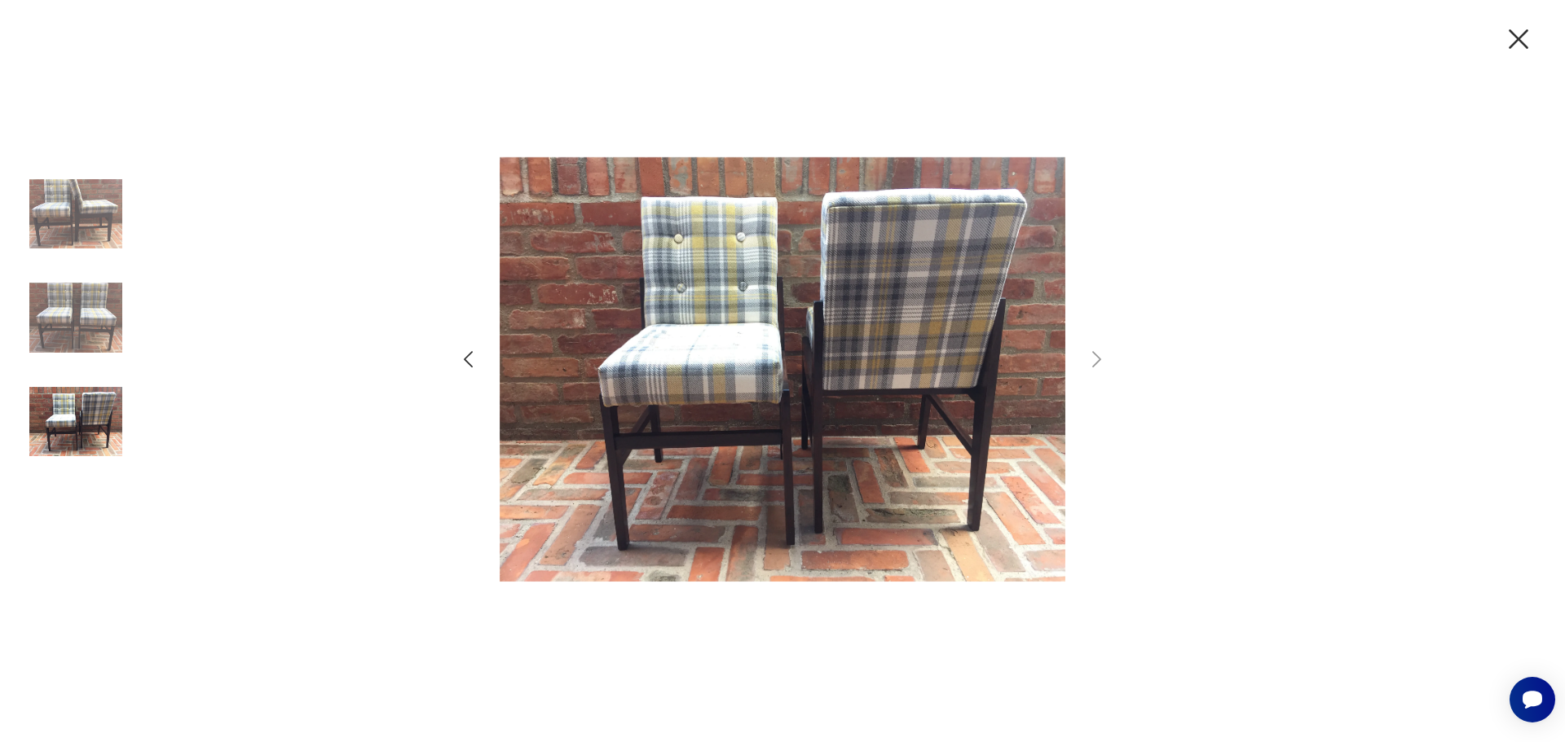
click at [1526, 39] on icon "button" at bounding box center [1518, 39] width 34 height 34
